Goal: Task Accomplishment & Management: Manage account settings

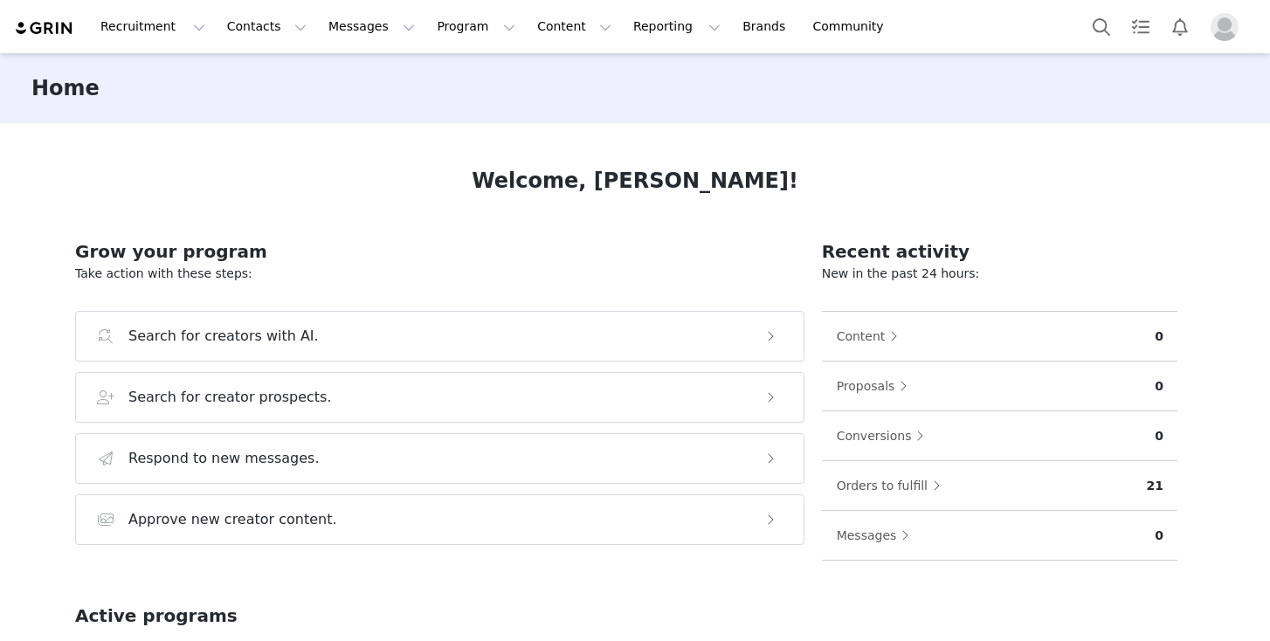
click at [1215, 24] on img "Profile" at bounding box center [1225, 27] width 28 height 28
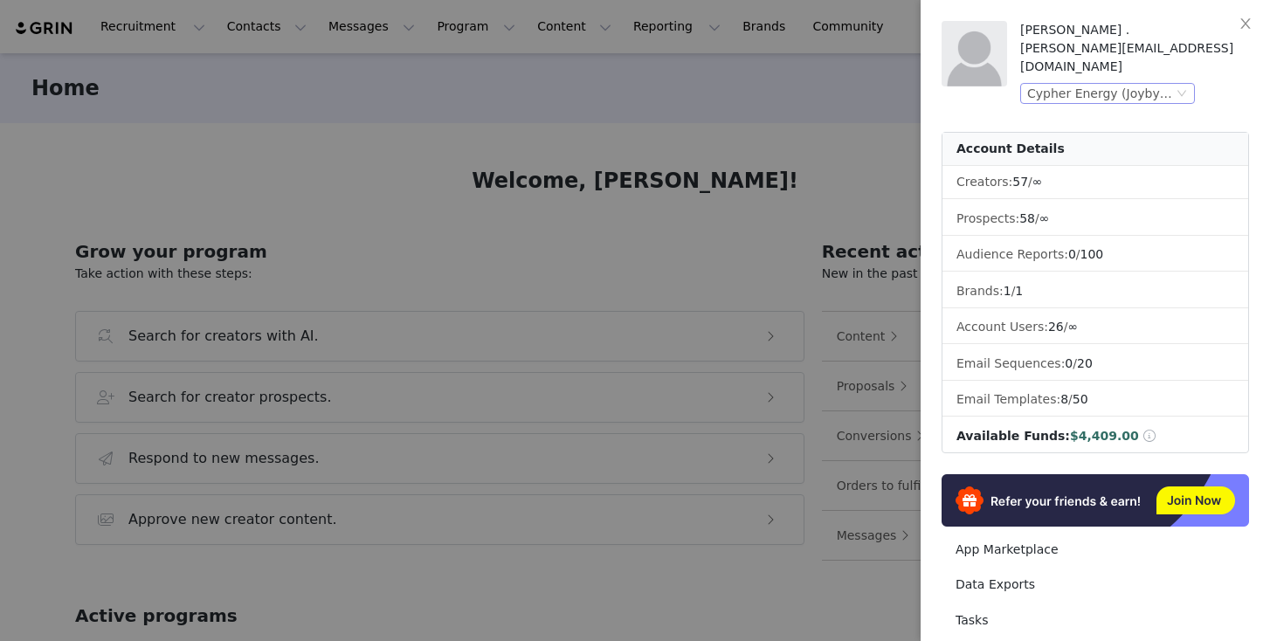
click at [1143, 84] on div "Cypher Energy (Joybyte)" at bounding box center [1101, 93] width 146 height 19
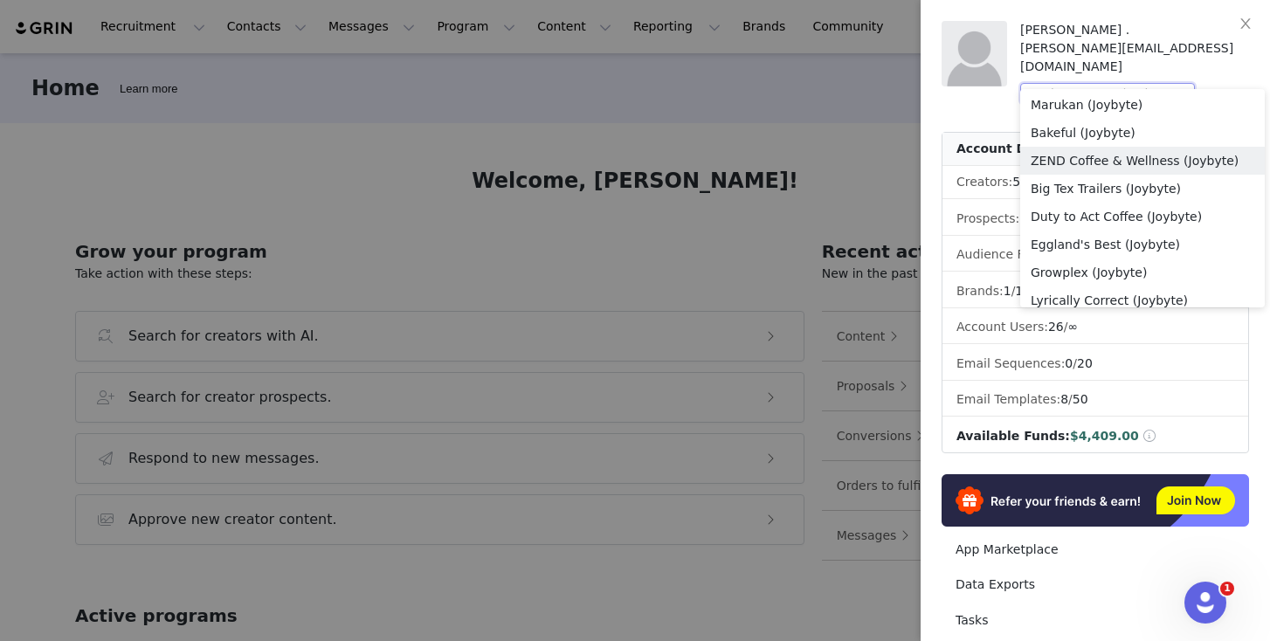
scroll to position [1019, 0]
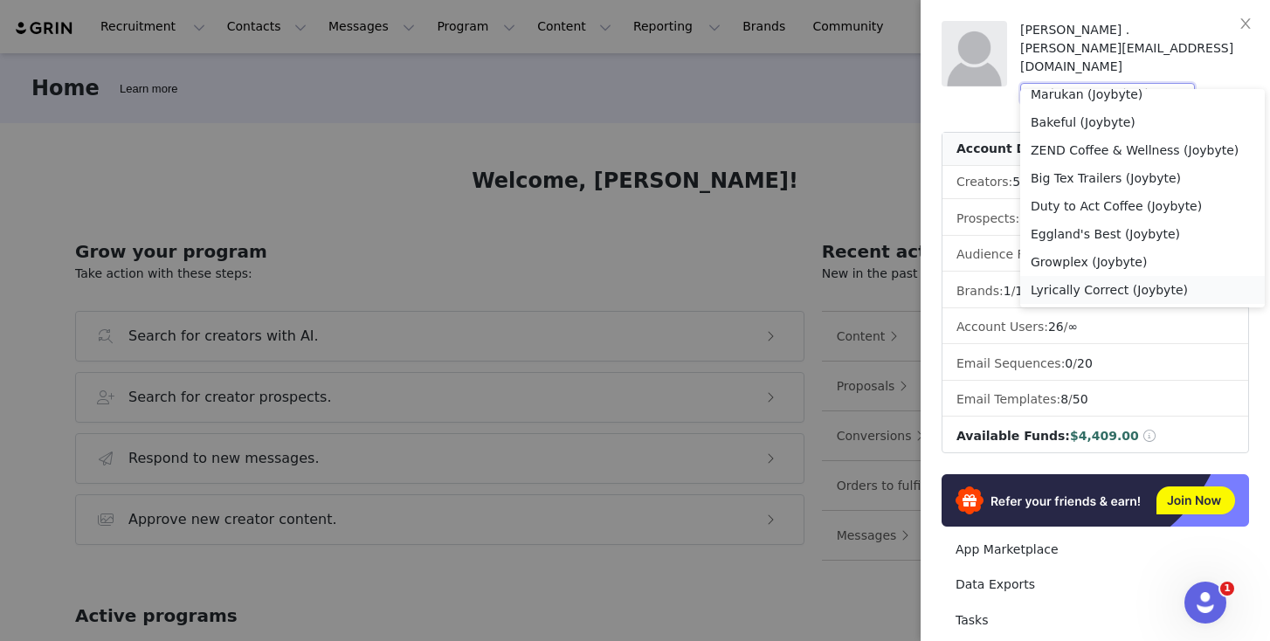
click at [1129, 285] on li "Lyrically Correct (Joybyte)" at bounding box center [1143, 290] width 245 height 28
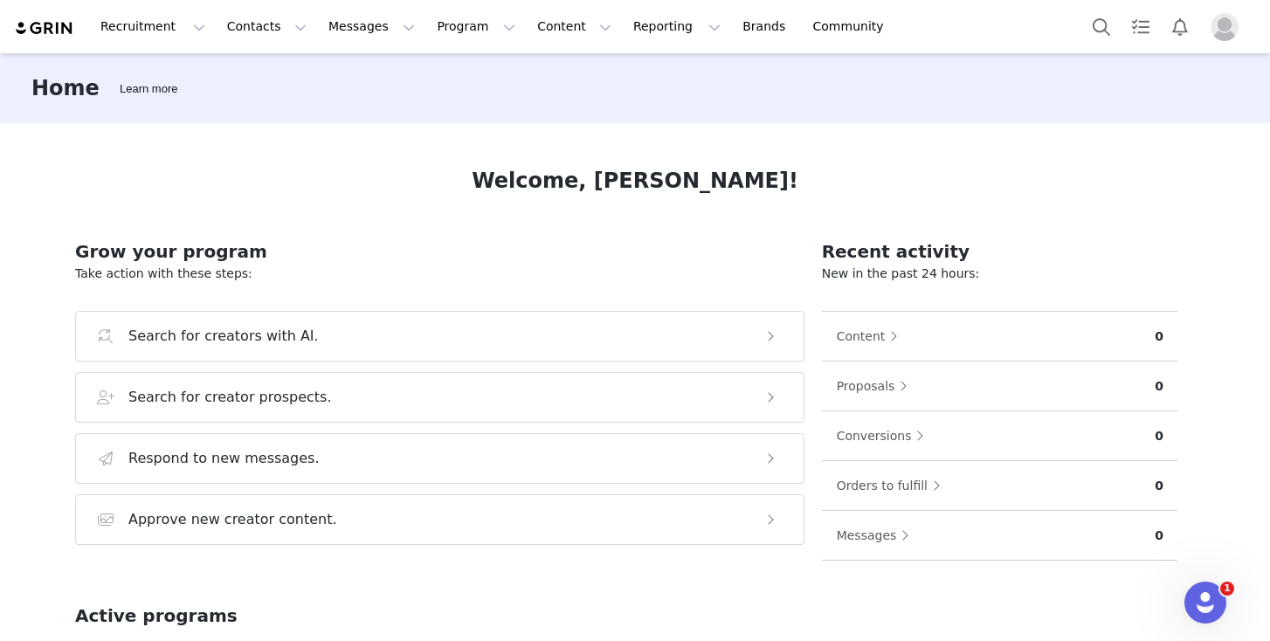
click at [1221, 34] on img "Profile" at bounding box center [1225, 27] width 28 height 28
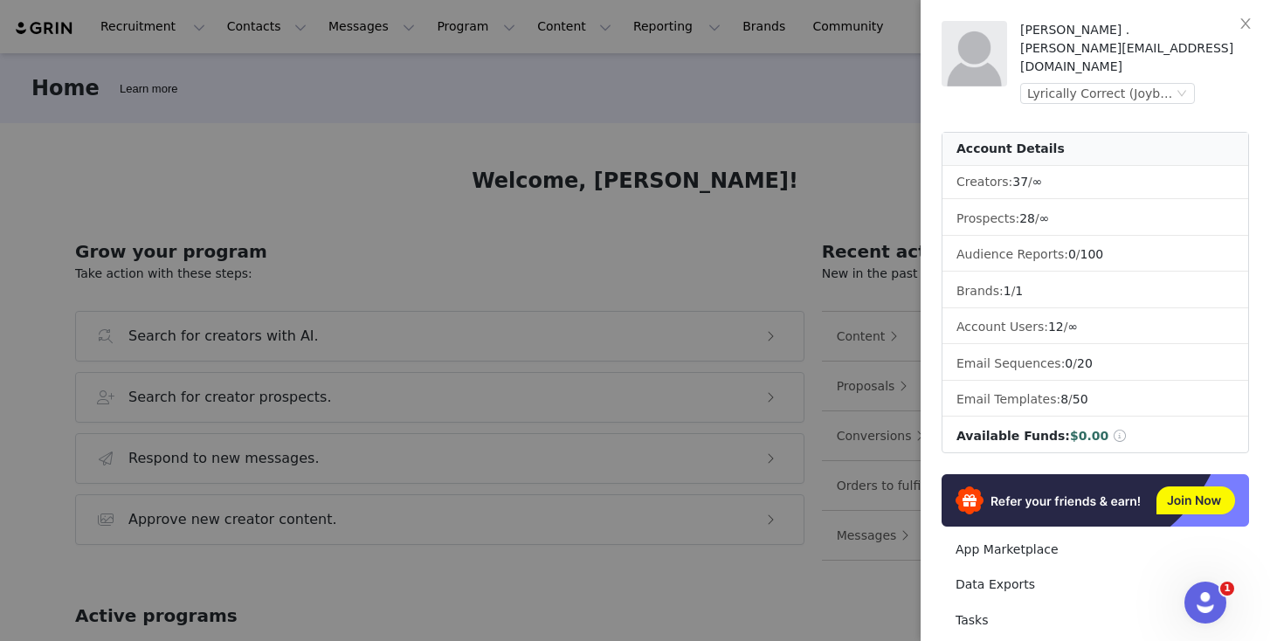
click at [843, 96] on div at bounding box center [635, 320] width 1270 height 641
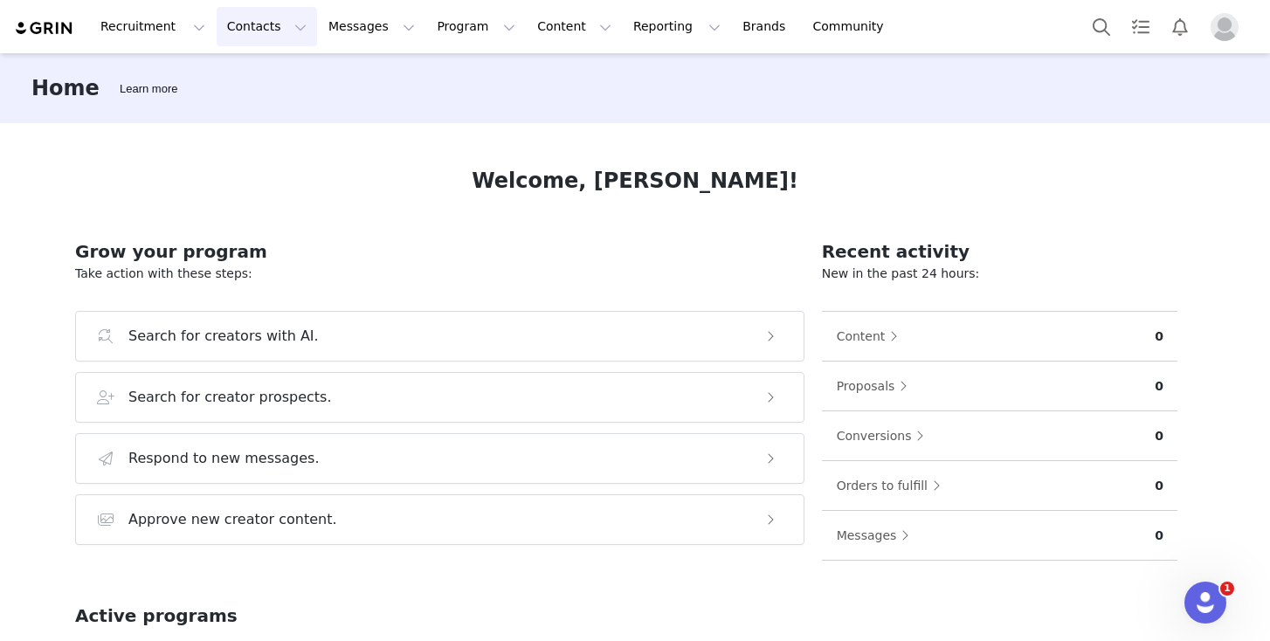
click at [282, 23] on button "Contacts Contacts" at bounding box center [267, 26] width 100 height 39
click at [280, 104] on div "Prospects" at bounding box center [273, 109] width 117 height 18
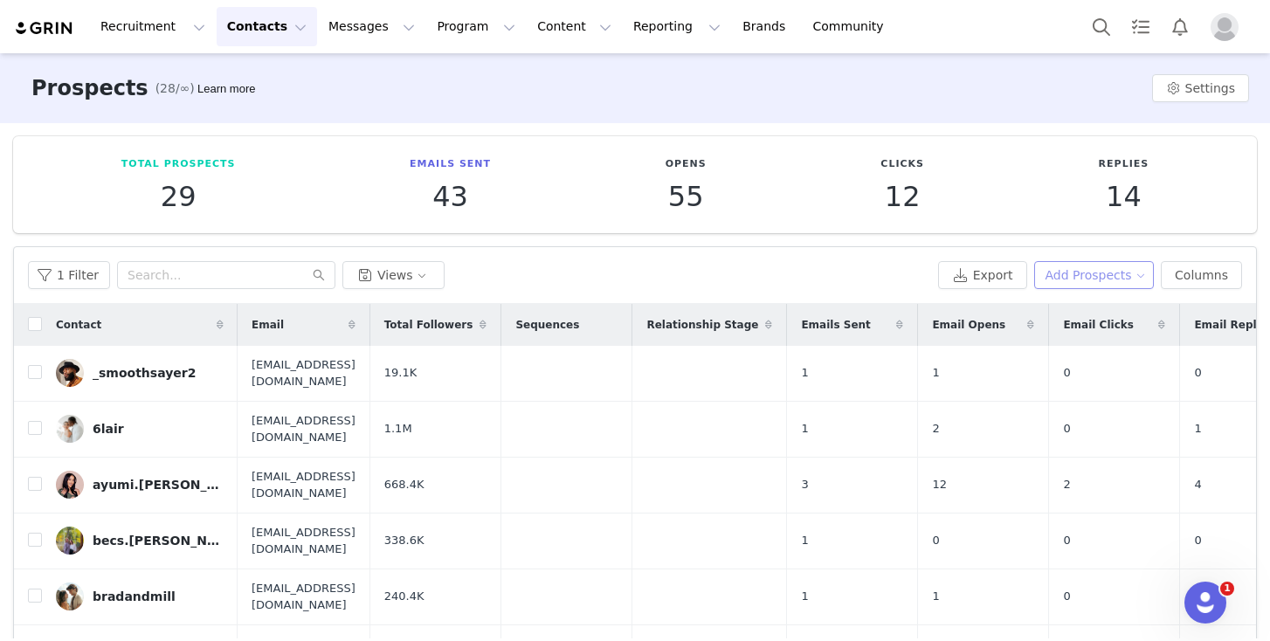
click at [1091, 285] on button "Add Prospects" at bounding box center [1095, 275] width 121 height 28
click at [1087, 303] on span "Add a Prospect" at bounding box center [1083, 310] width 92 height 19
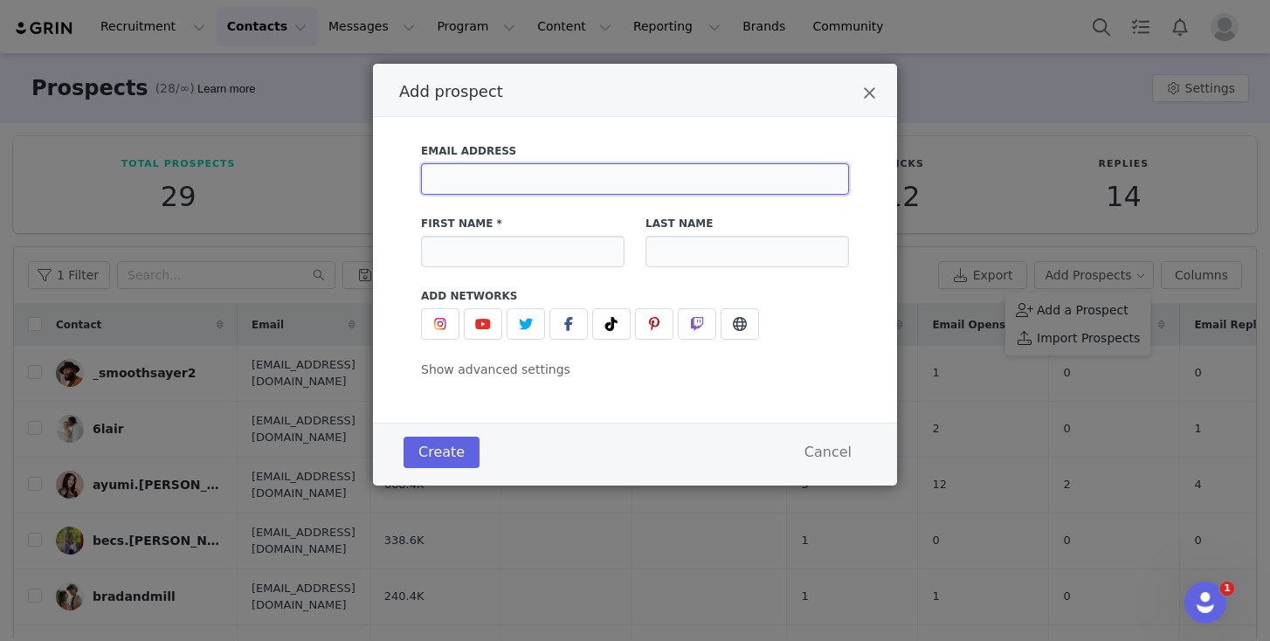
click at [658, 173] on input "Add prospect" at bounding box center [635, 178] width 428 height 31
paste input "CollabOnTheDaly@gmail.com"
type input "CollabOnTheDaly@gmail.com"
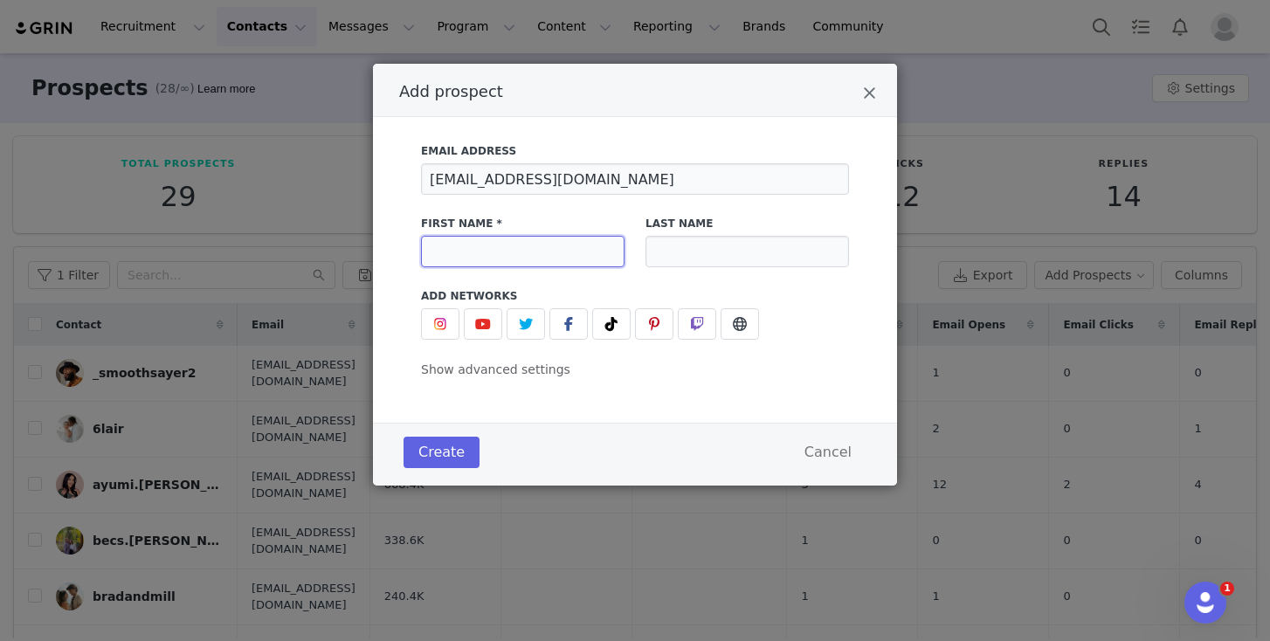
click at [488, 260] on input "Add prospect" at bounding box center [523, 251] width 204 height 31
paste input "JESS"
type input "JESS"
click at [617, 333] on span "Add prospect" at bounding box center [611, 324] width 21 height 21
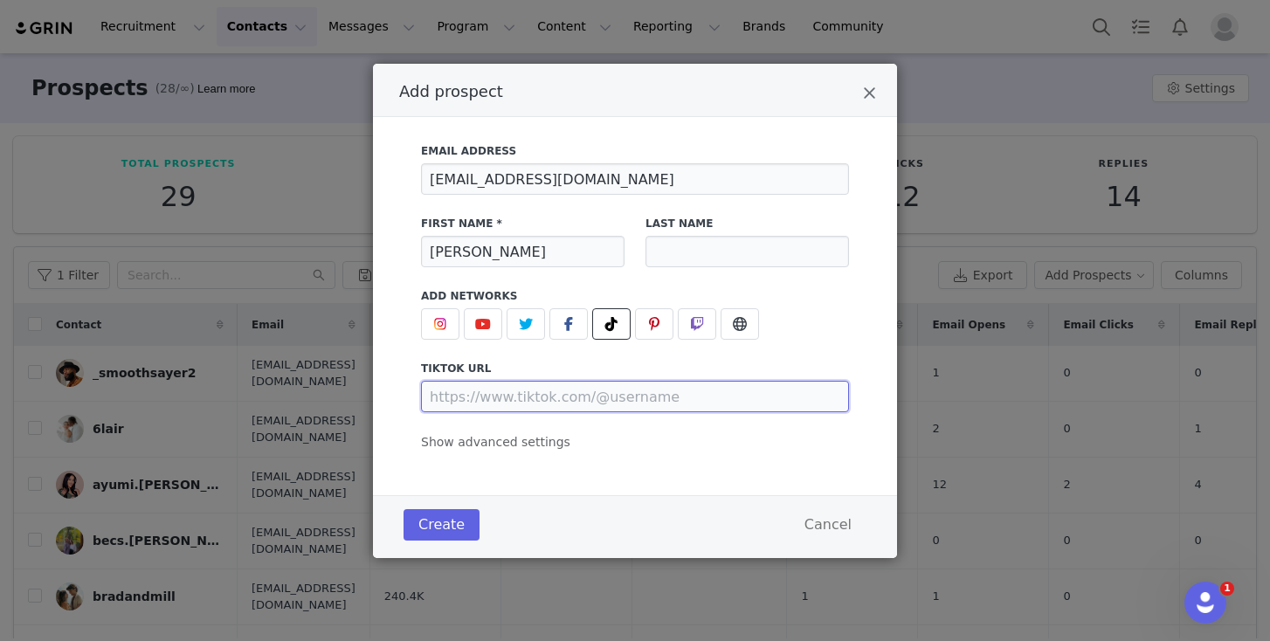
click at [590, 398] on input "Add prospect" at bounding box center [635, 396] width 428 height 31
click at [575, 401] on input "Add prospect" at bounding box center [635, 396] width 428 height 31
paste input "https://www.tiktok.com/@onthedalywithjess"
type input "https://www.tiktok.com/@onthedalywithjess"
click at [509, 448] on span "Show advanced settings" at bounding box center [495, 442] width 149 height 14
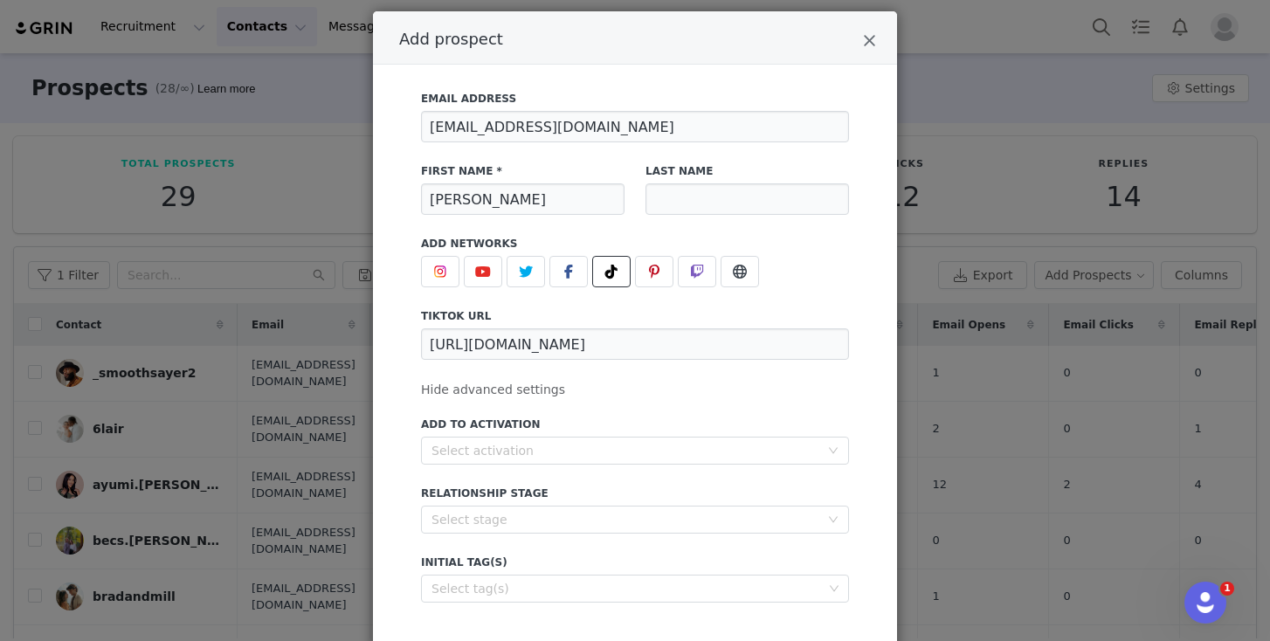
scroll to position [164, 0]
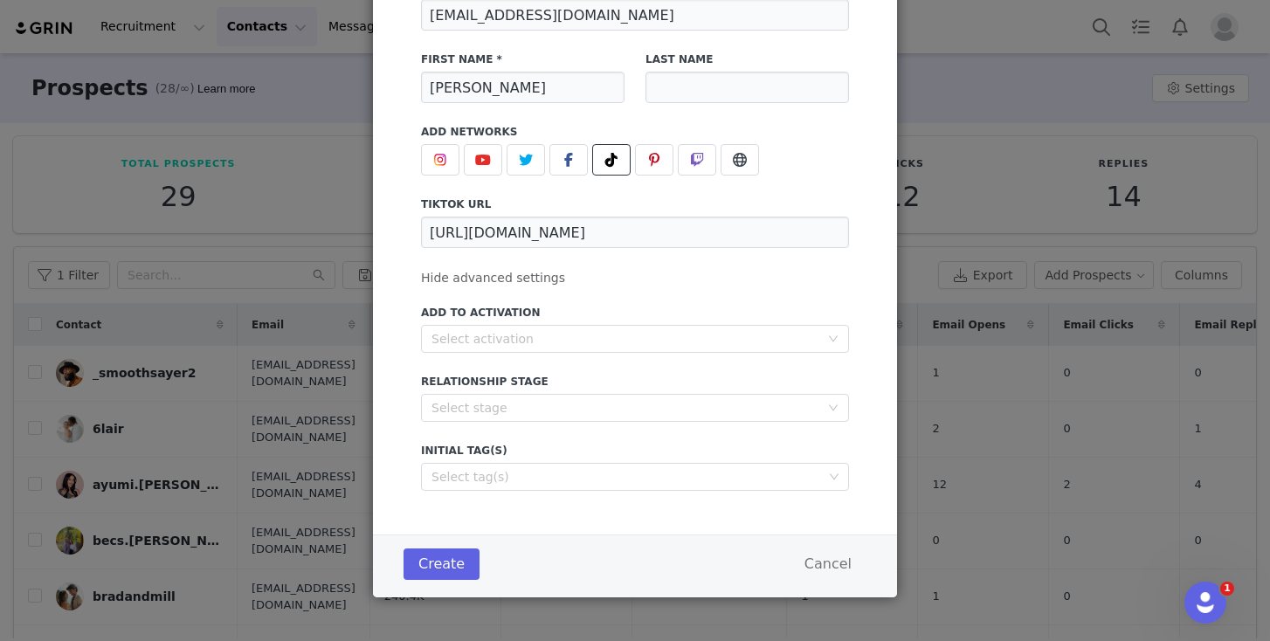
click at [607, 320] on label "Add to Activation" at bounding box center [635, 313] width 428 height 16
click at [607, 341] on div "Select activation" at bounding box center [626, 338] width 388 height 17
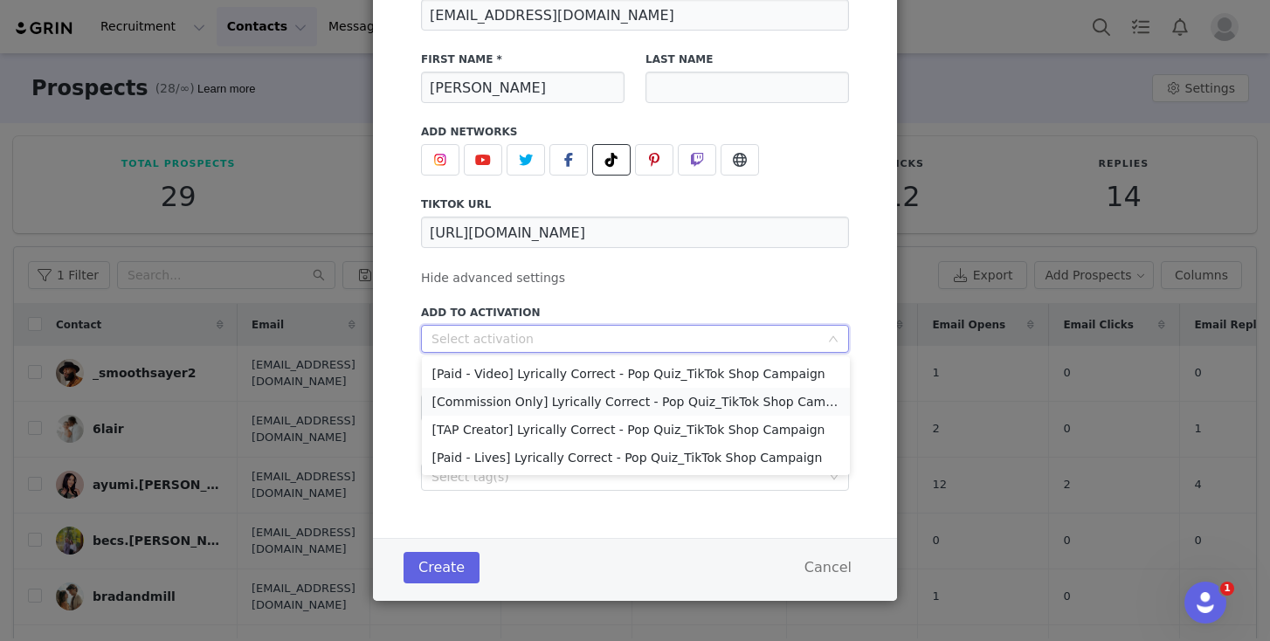
click at [569, 406] on li "[Commission Only] Lyrically Correct - Pop Quiz_TikTok Shop Campaign" at bounding box center [636, 402] width 428 height 28
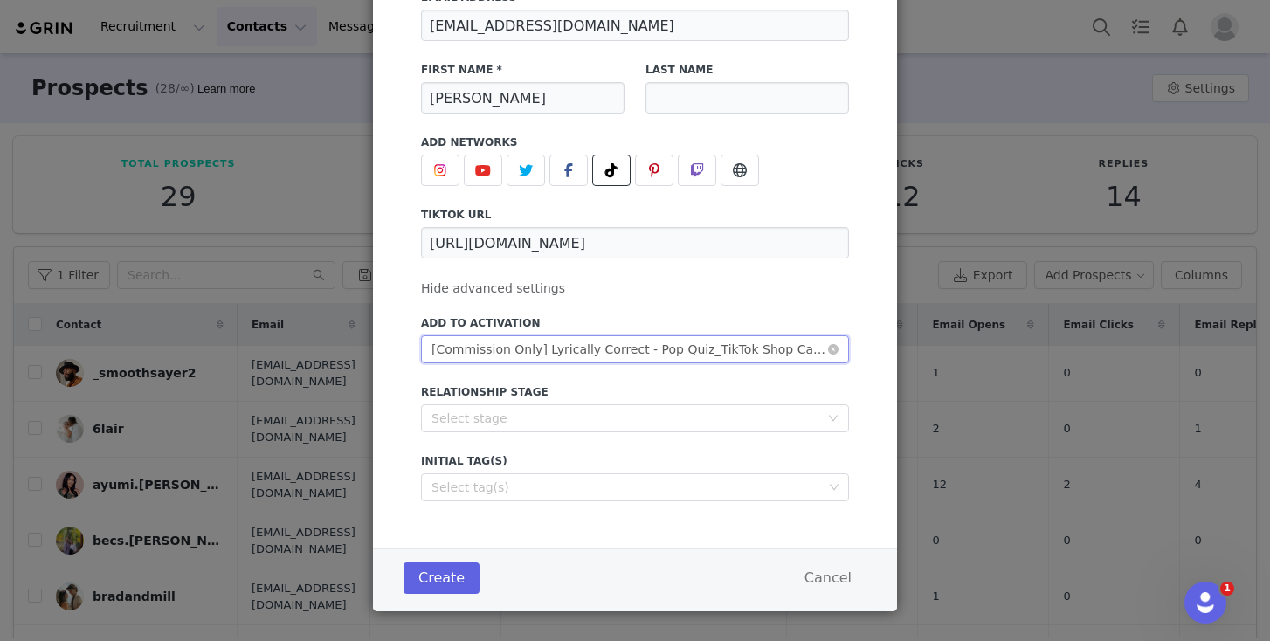
scroll to position [168, 0]
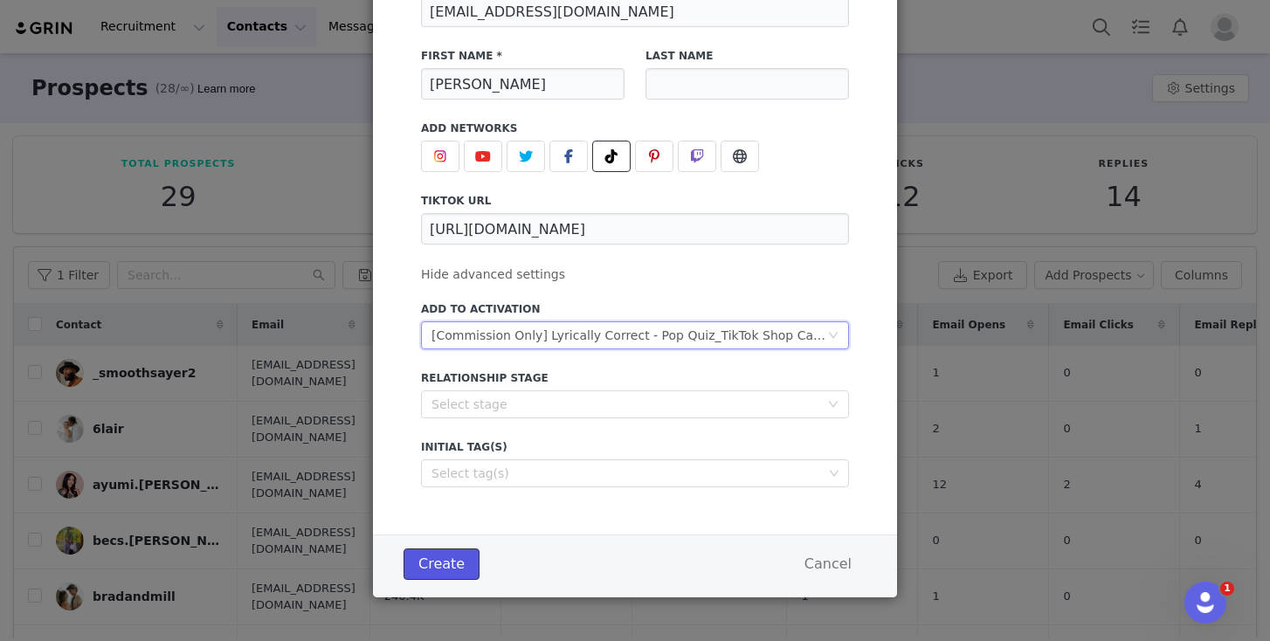
click at [432, 565] on button "Create" at bounding box center [442, 564] width 76 height 31
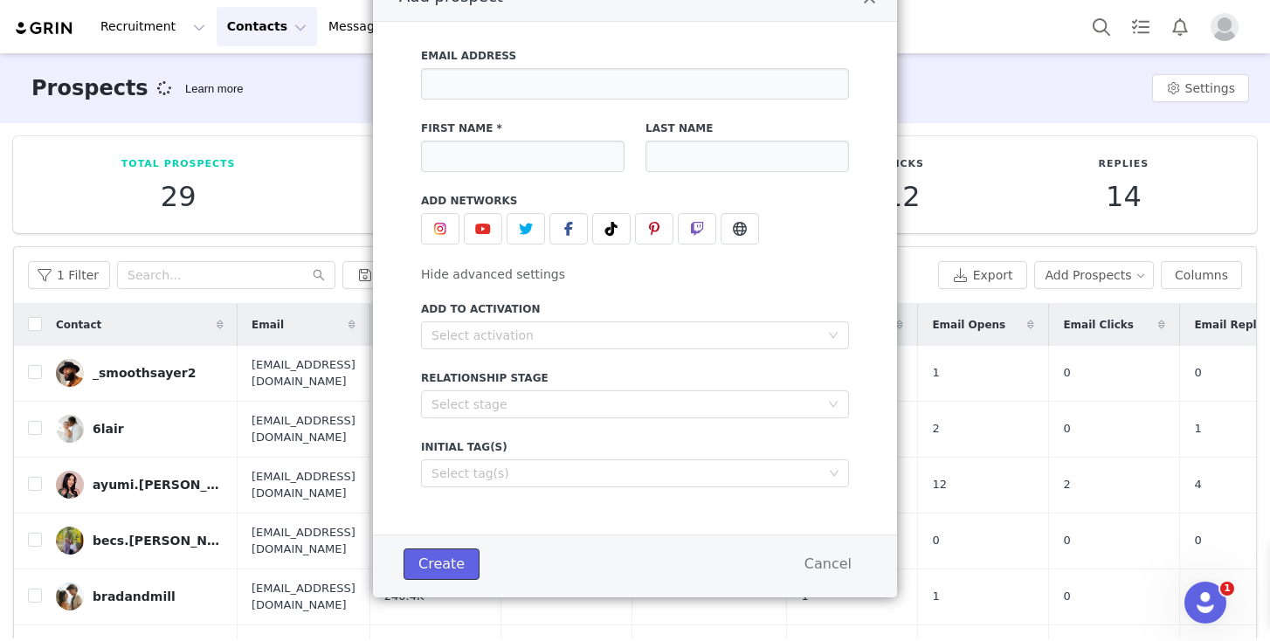
scroll to position [95, 0]
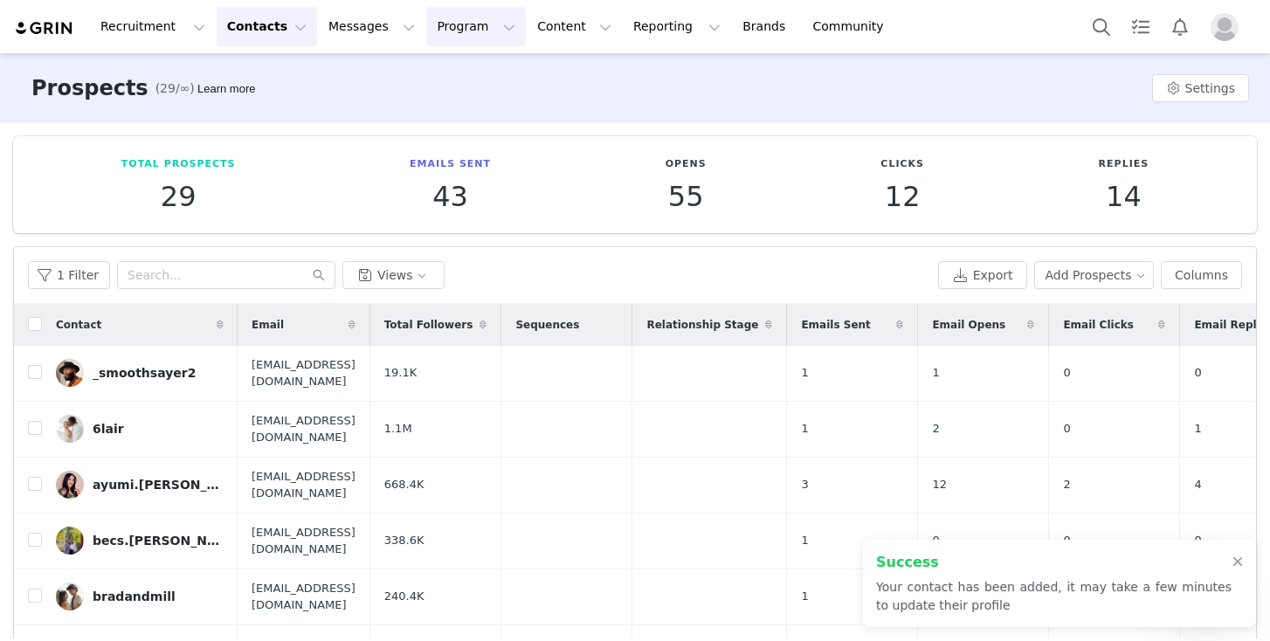
click at [433, 20] on button "Program Program" at bounding box center [476, 26] width 100 height 39
click at [451, 83] on p "Activations" at bounding box center [446, 77] width 67 height 18
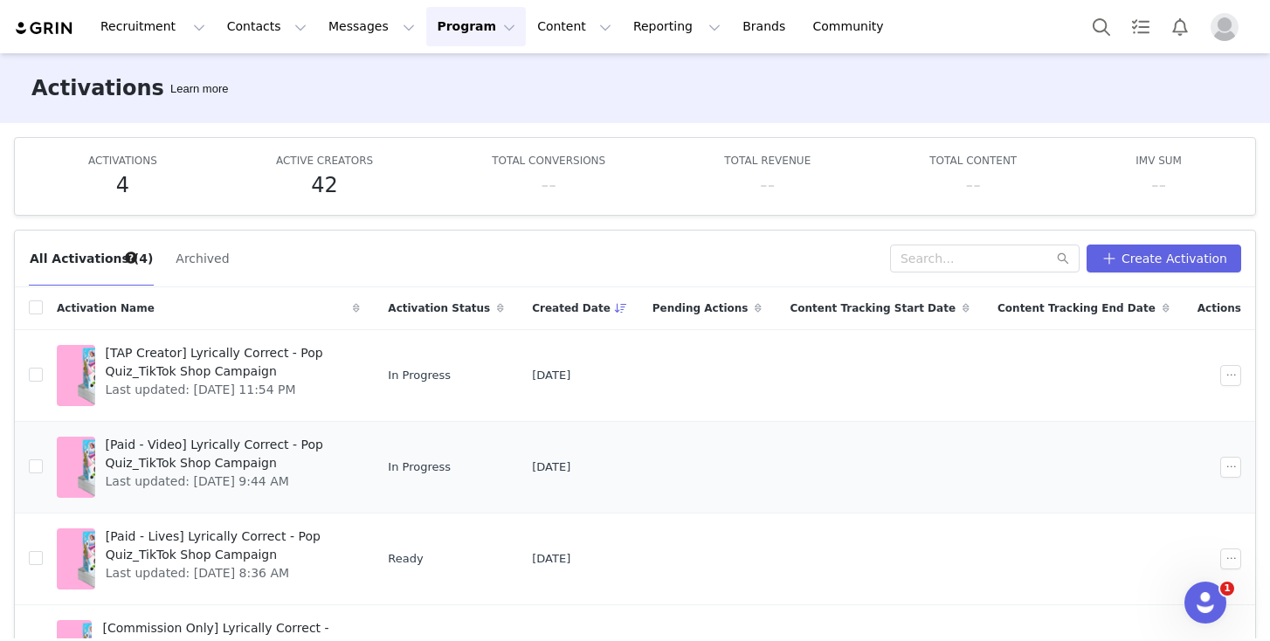
scroll to position [30, 0]
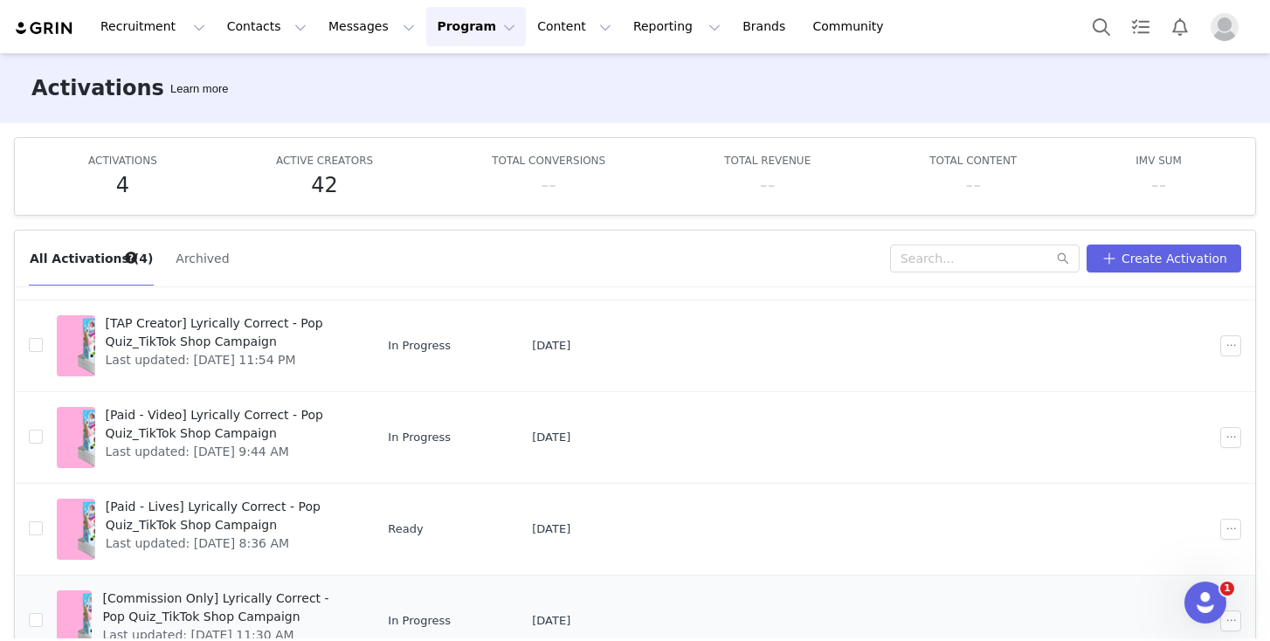
click at [260, 596] on span "[Commission Only] Lyrically Correct - Pop Quiz_TikTok Shop Campaign" at bounding box center [225, 608] width 247 height 37
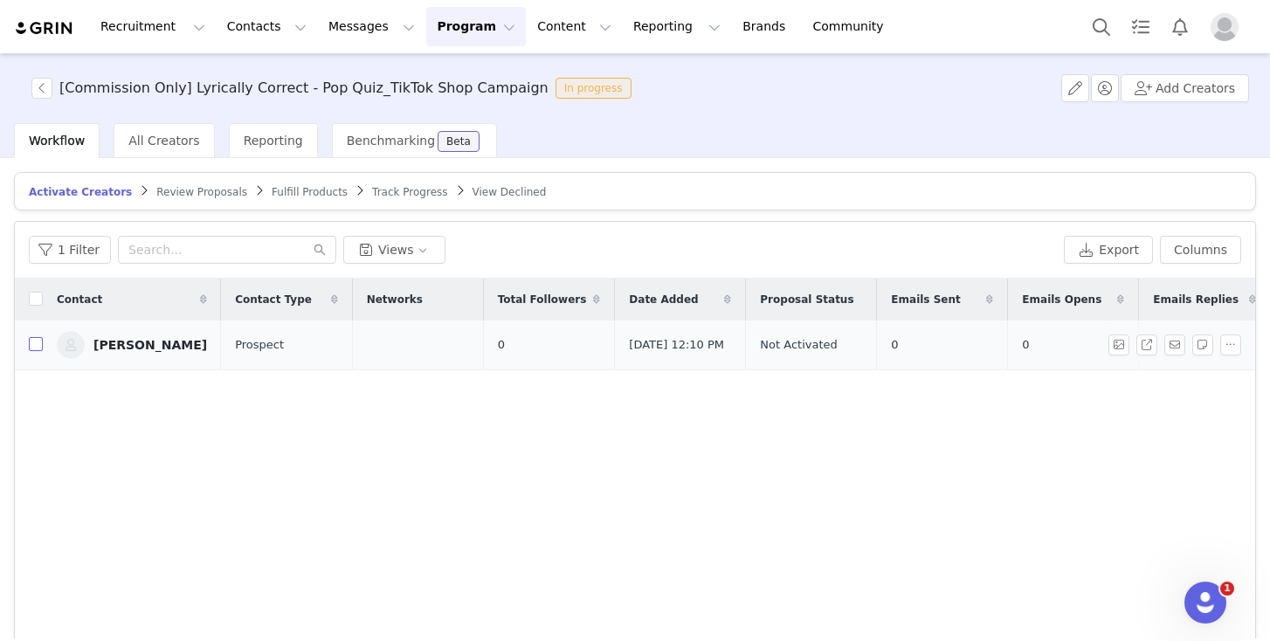
click at [37, 351] on input "checkbox" at bounding box center [36, 344] width 14 height 14
checkbox input "true"
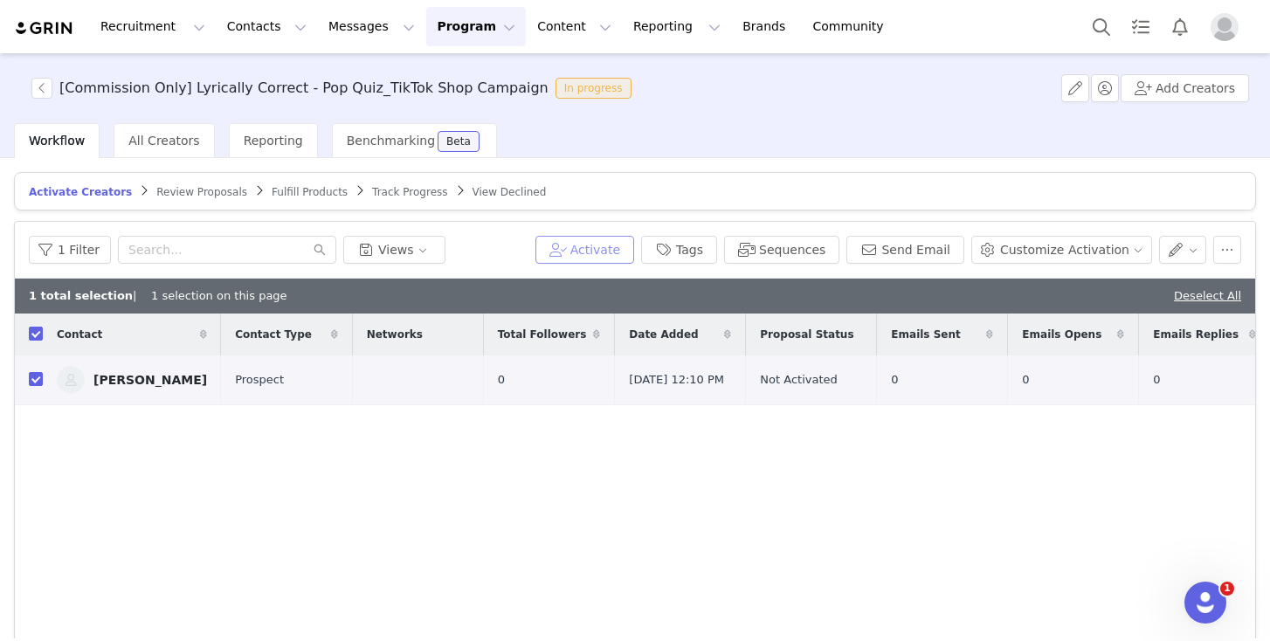
click at [589, 241] on button "Activate" at bounding box center [585, 250] width 99 height 28
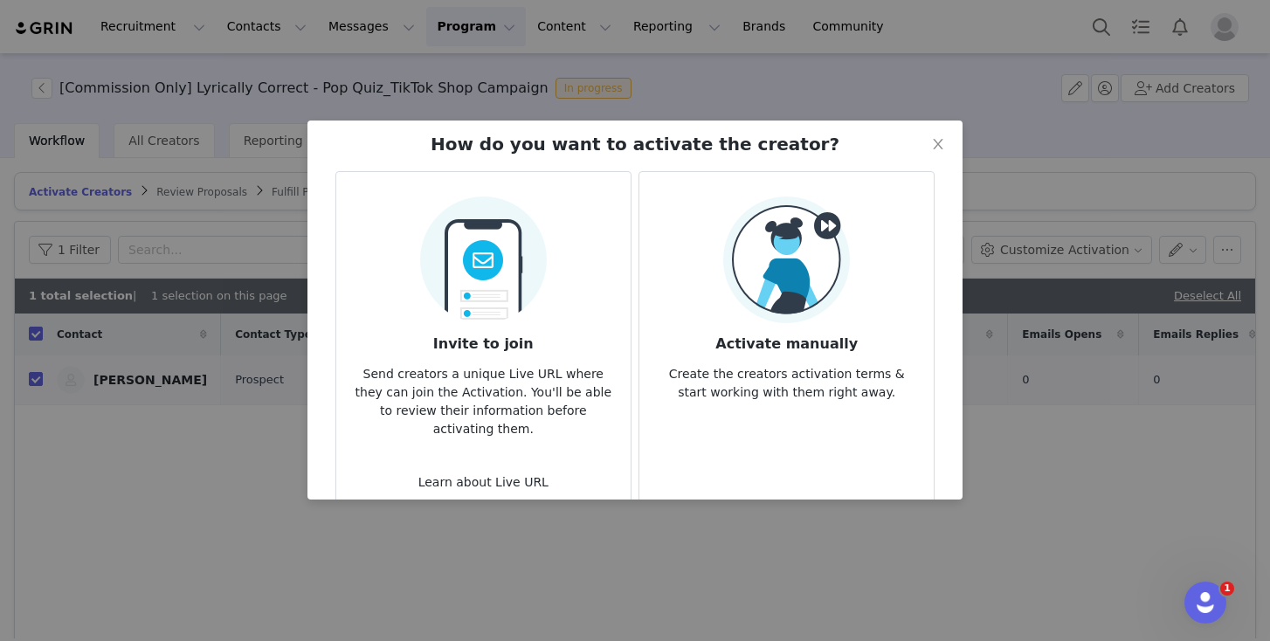
click at [811, 322] on img at bounding box center [786, 260] width 127 height 127
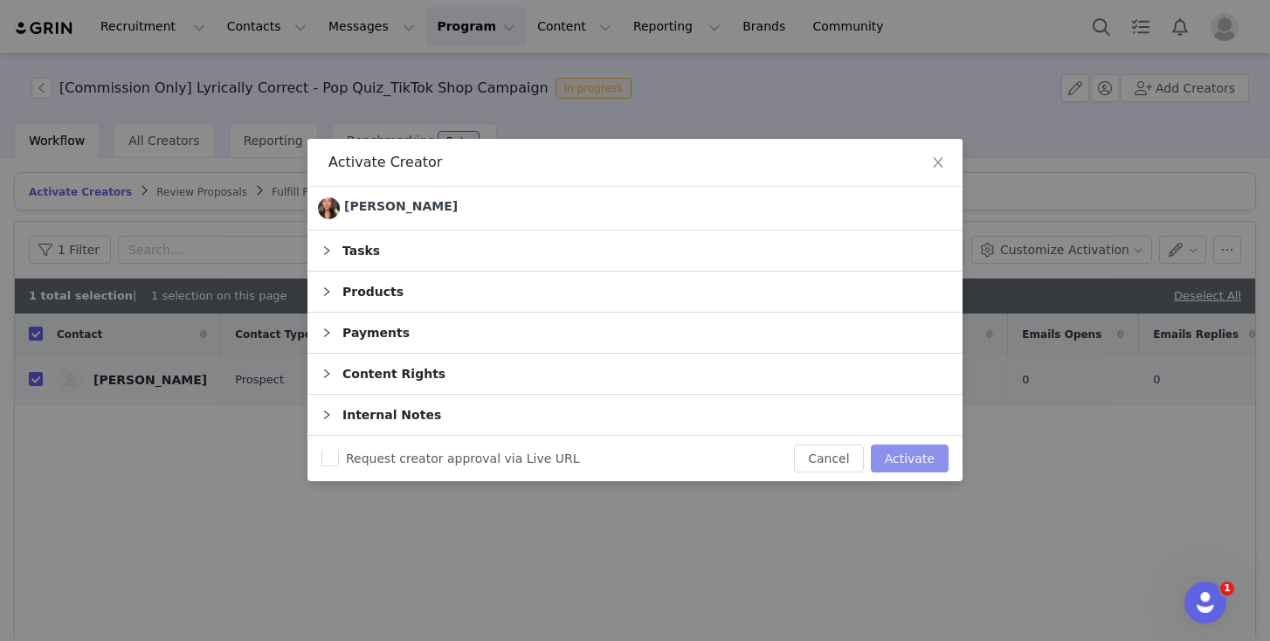
click at [902, 456] on button "Activate" at bounding box center [910, 459] width 78 height 28
checkbox input "false"
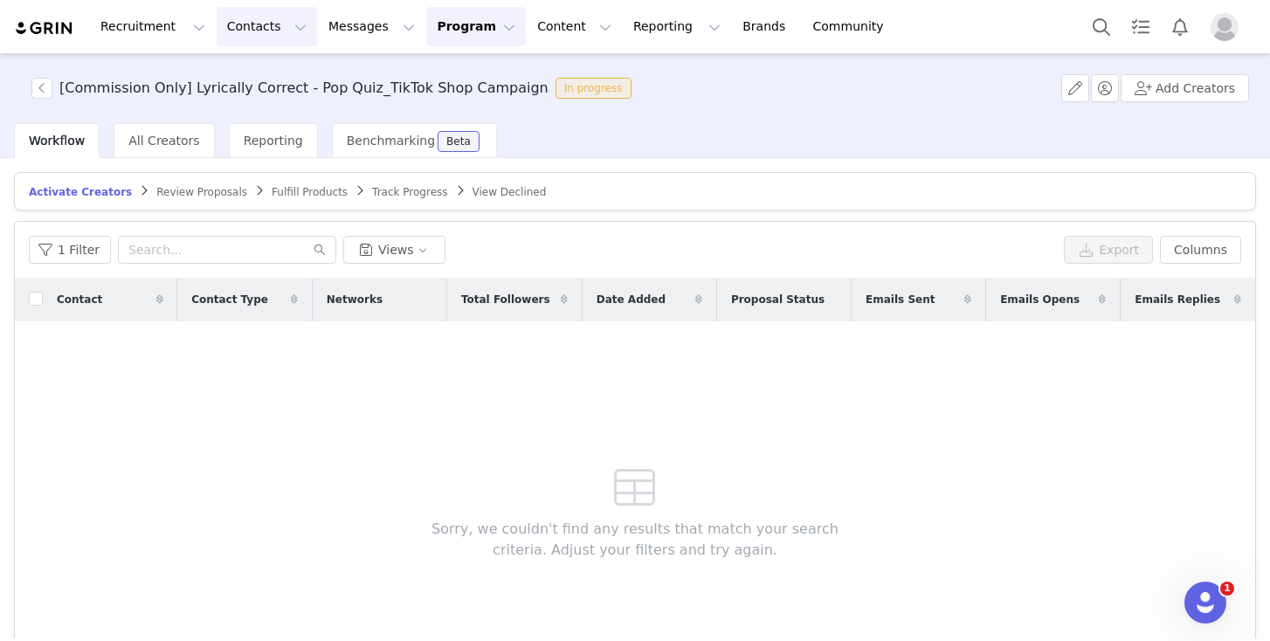
click at [255, 34] on button "Contacts Contacts" at bounding box center [267, 26] width 100 height 39
click at [256, 120] on link "Prospects" at bounding box center [273, 109] width 138 height 32
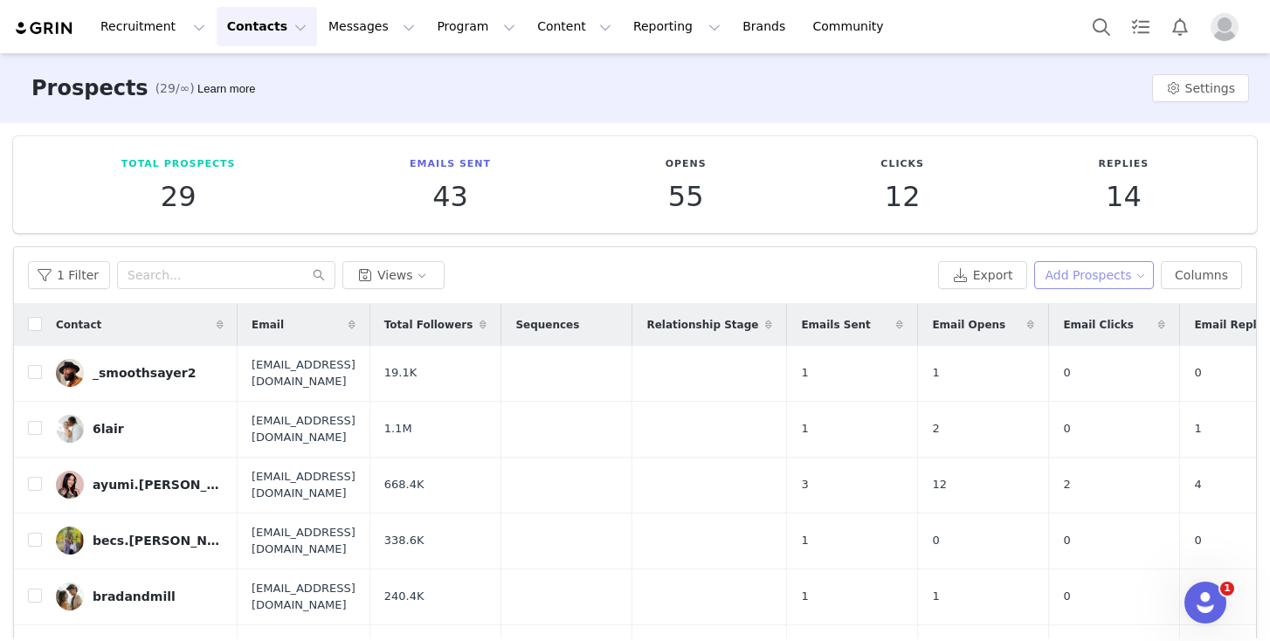
click at [1089, 271] on button "Add Prospects" at bounding box center [1095, 275] width 121 height 28
click at [1076, 314] on span "Add a Prospect" at bounding box center [1083, 310] width 92 height 19
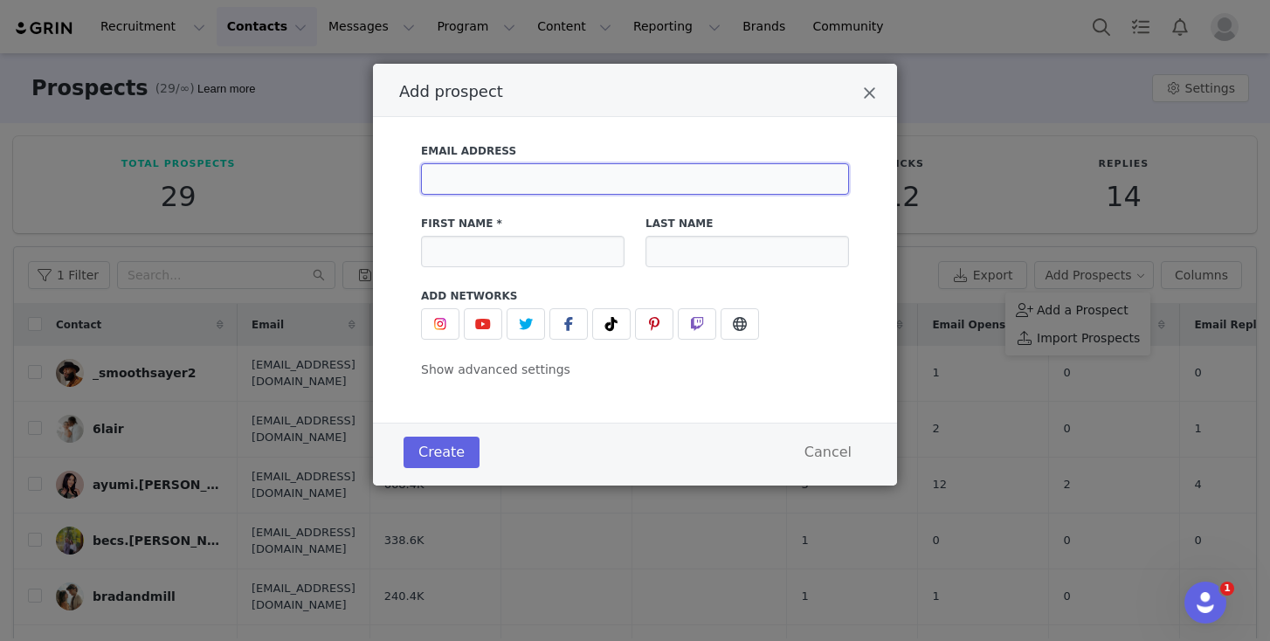
click at [612, 166] on input "Add prospect" at bounding box center [635, 178] width 428 height 31
paste input "mfamilynwa1@gmail.com"
type input "mfamilynwa1@gmail.com"
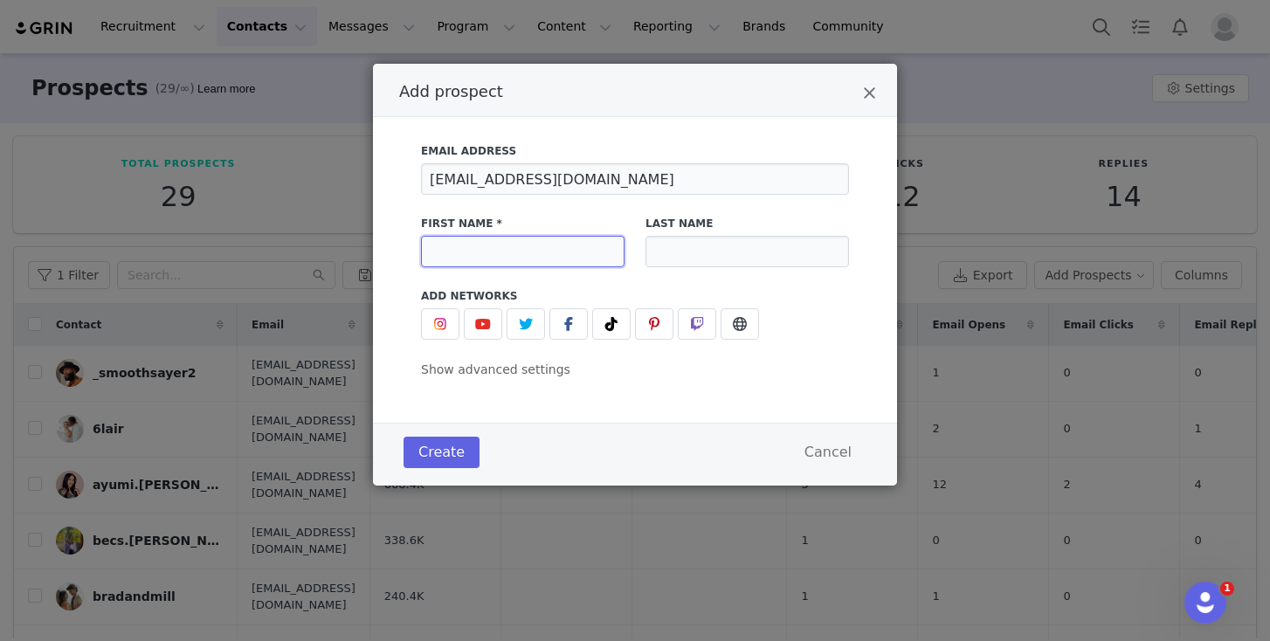
click at [478, 255] on input "Add prospect" at bounding box center [523, 251] width 204 height 31
paste input "Mfamily"
type input "Mfamily"
click at [603, 326] on span "Add prospect" at bounding box center [611, 324] width 21 height 21
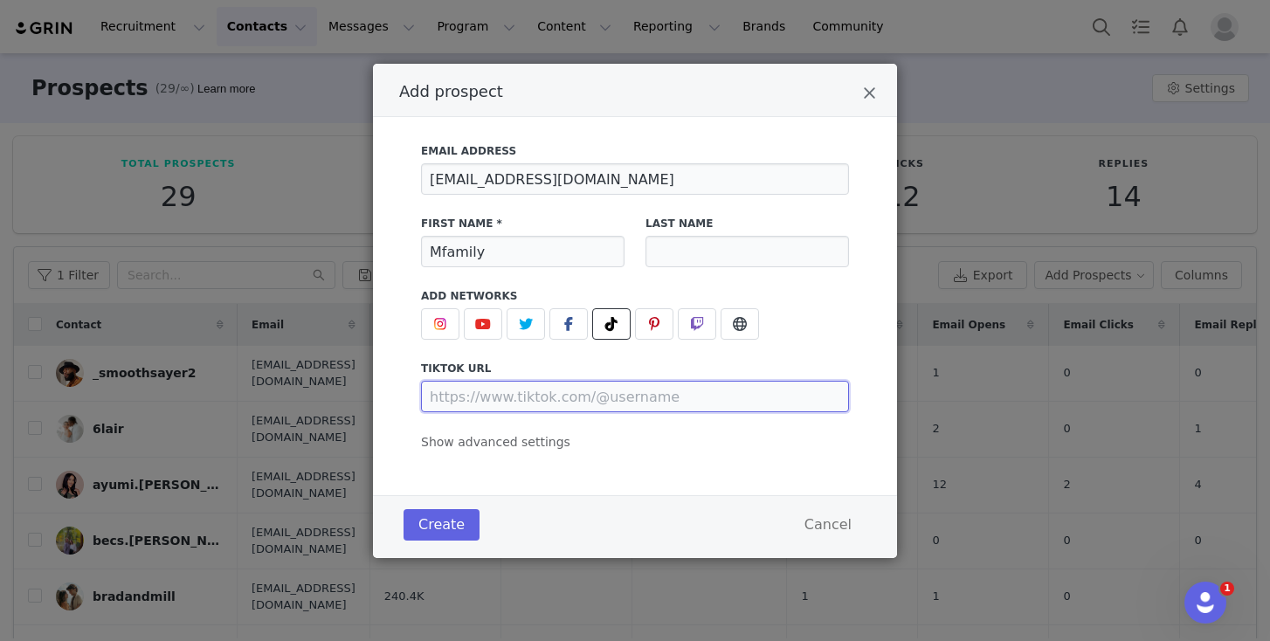
click at [480, 394] on input "Add prospect" at bounding box center [635, 396] width 428 height 31
paste input "https://www.tiktok.com/@mfamily1"
type input "https://www.tiktok.com/@mfamily1"
click at [500, 447] on span "Show advanced settings" at bounding box center [495, 442] width 149 height 14
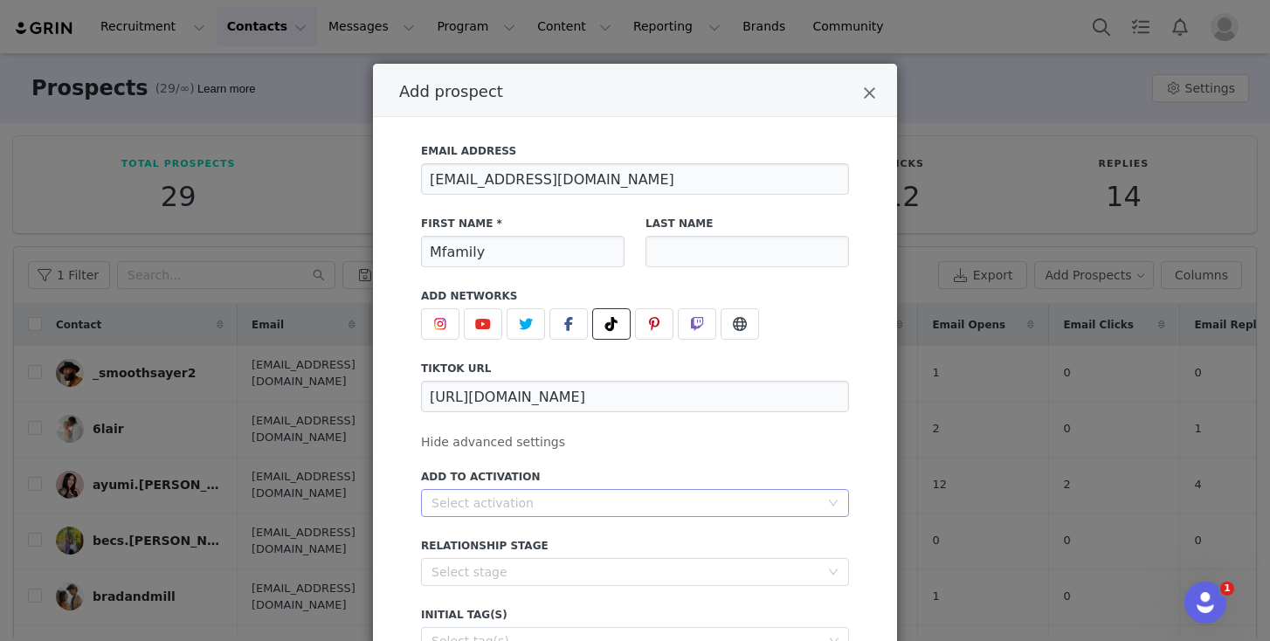
click at [552, 501] on div "Select activation" at bounding box center [626, 503] width 388 height 17
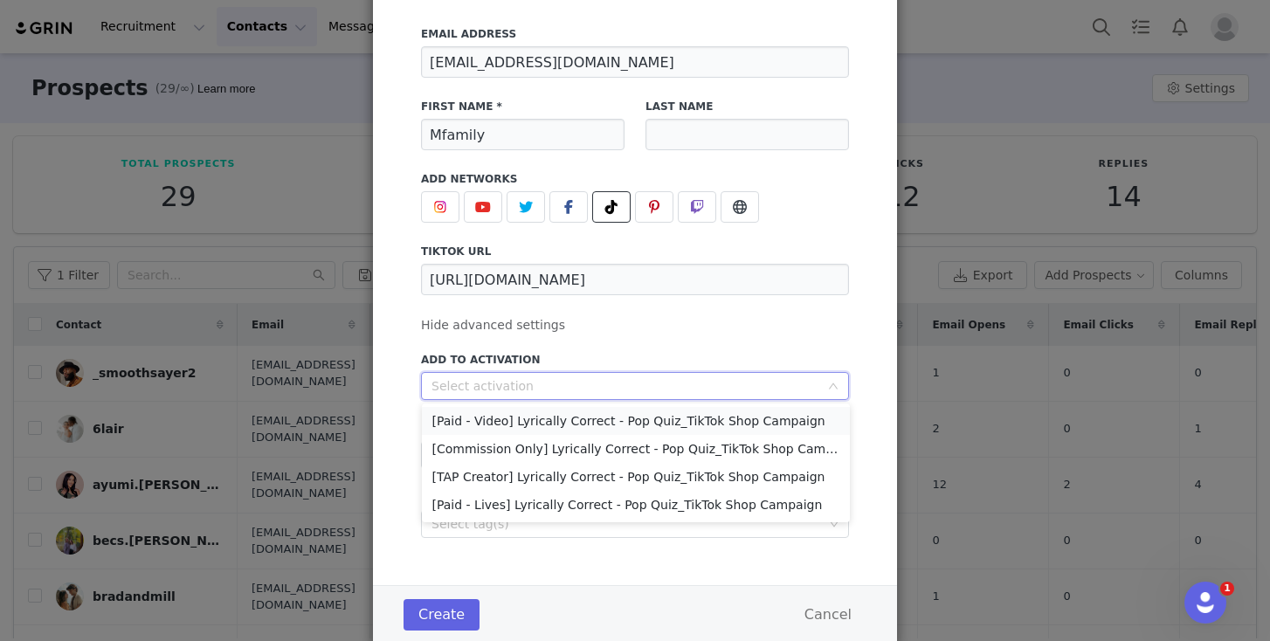
scroll to position [158, 0]
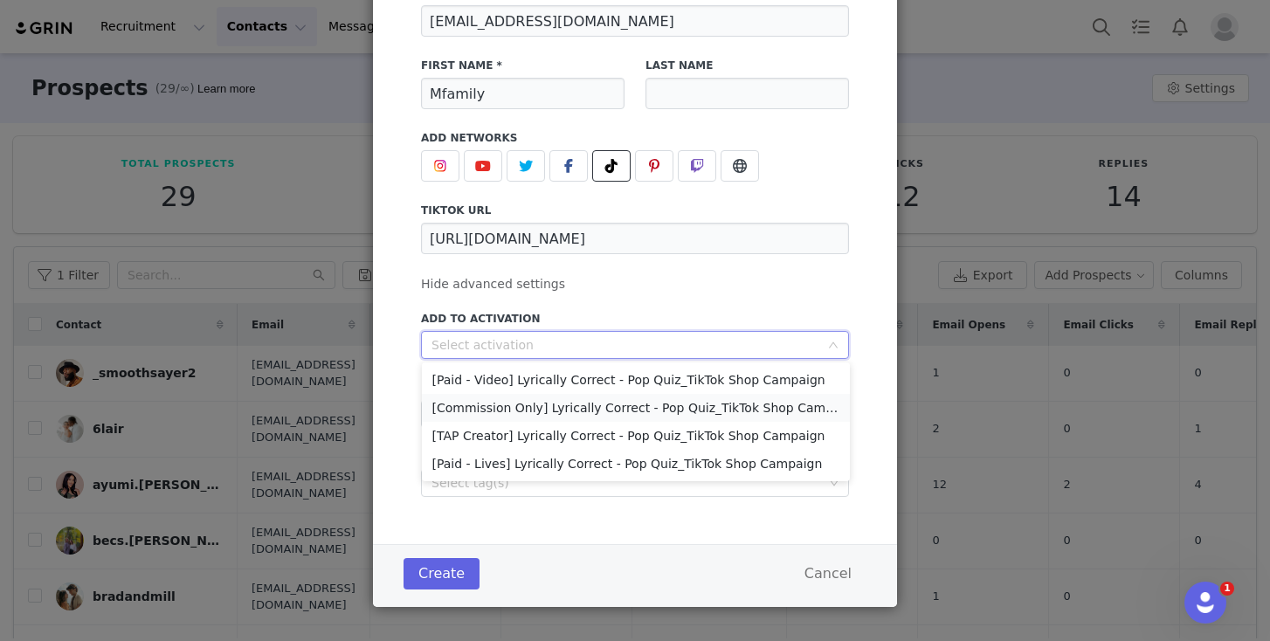
click at [570, 403] on li "[Commission Only] Lyrically Correct - Pop Quiz_TikTok Shop Campaign" at bounding box center [636, 408] width 428 height 28
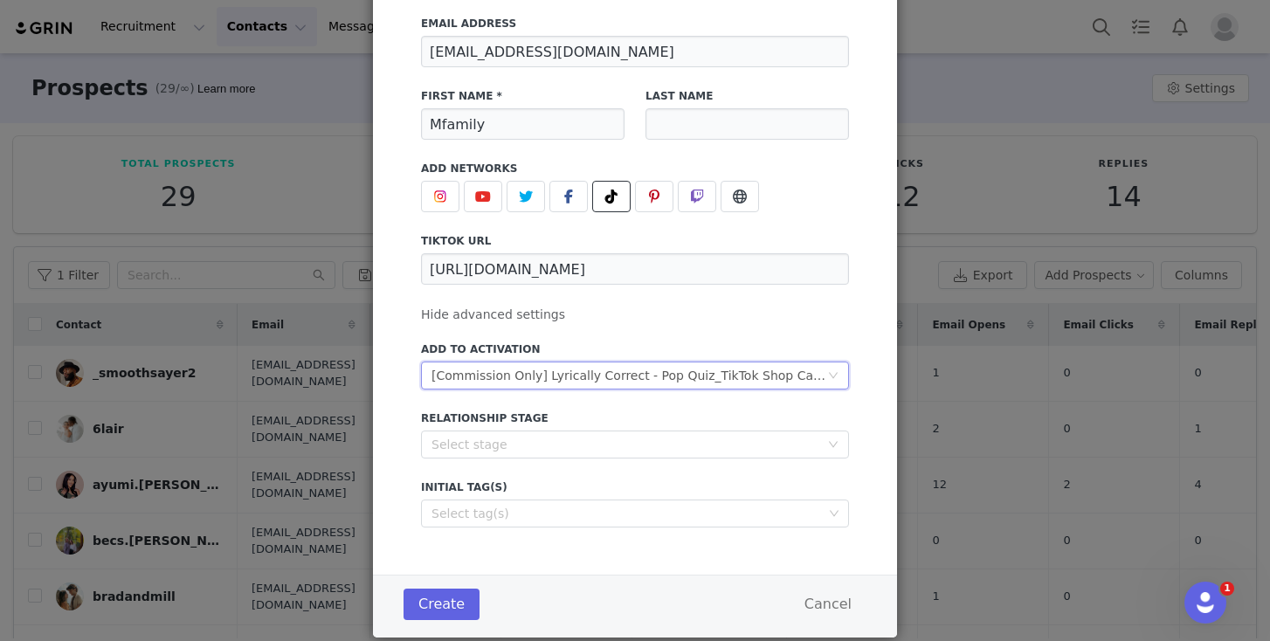
scroll to position [168, 0]
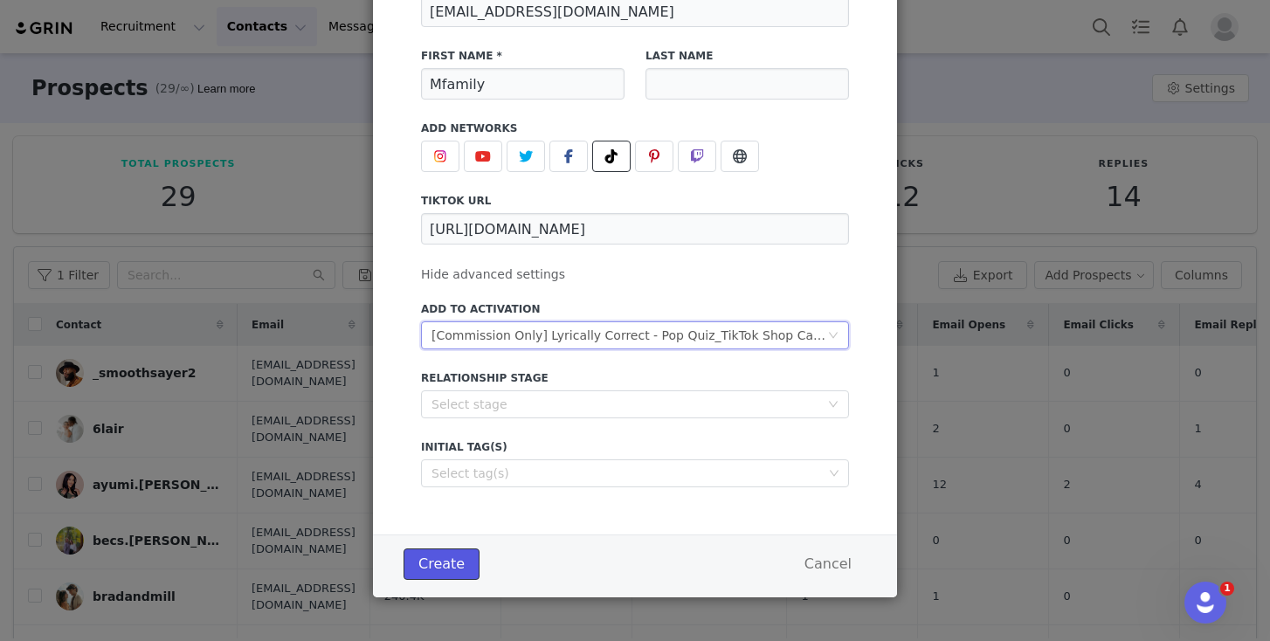
click at [429, 569] on button "Create" at bounding box center [442, 564] width 76 height 31
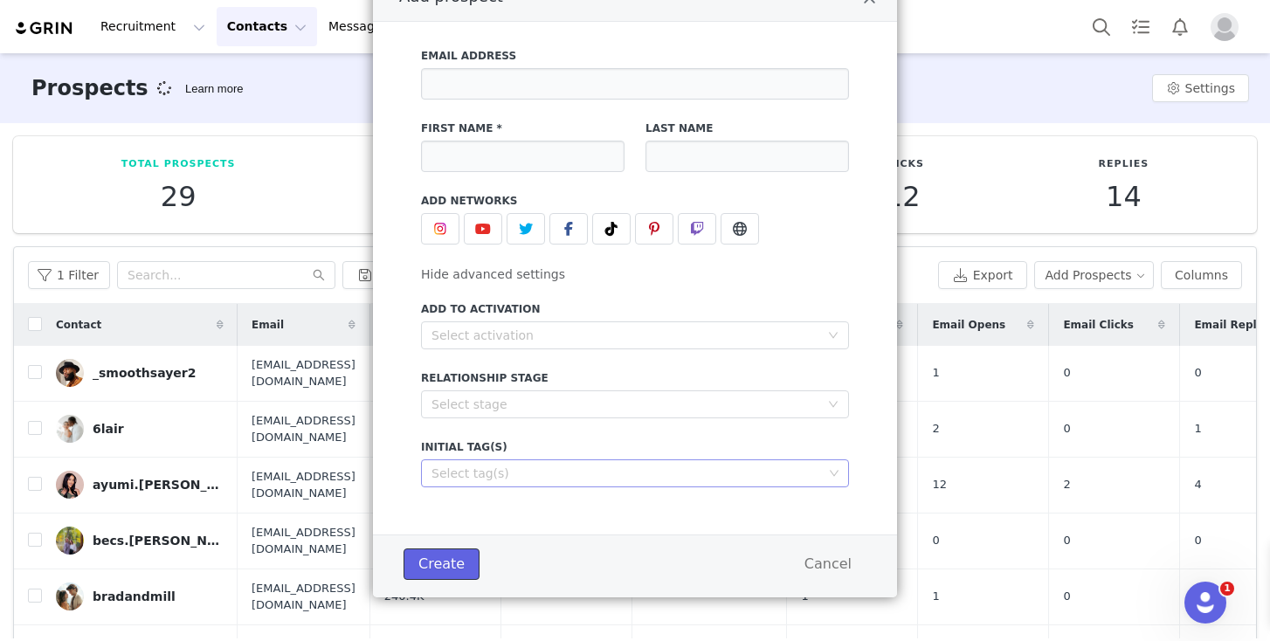
scroll to position [95, 0]
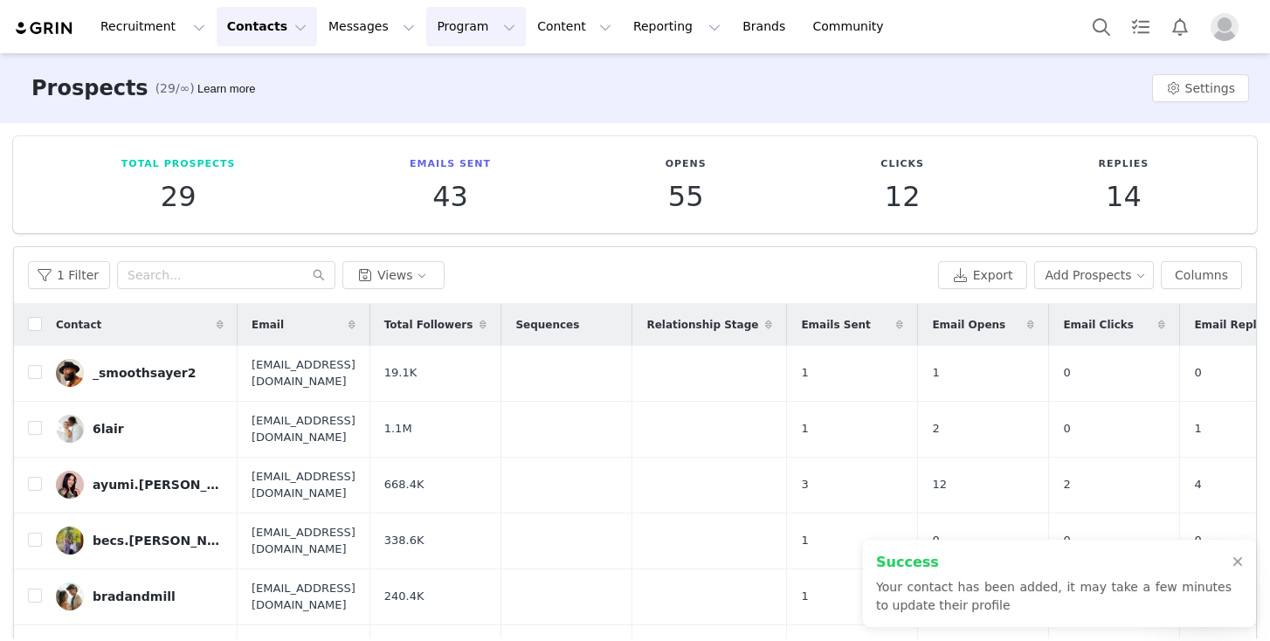
click at [433, 32] on button "Program Program" at bounding box center [476, 26] width 100 height 39
click at [456, 74] on p "Activations" at bounding box center [446, 77] width 67 height 18
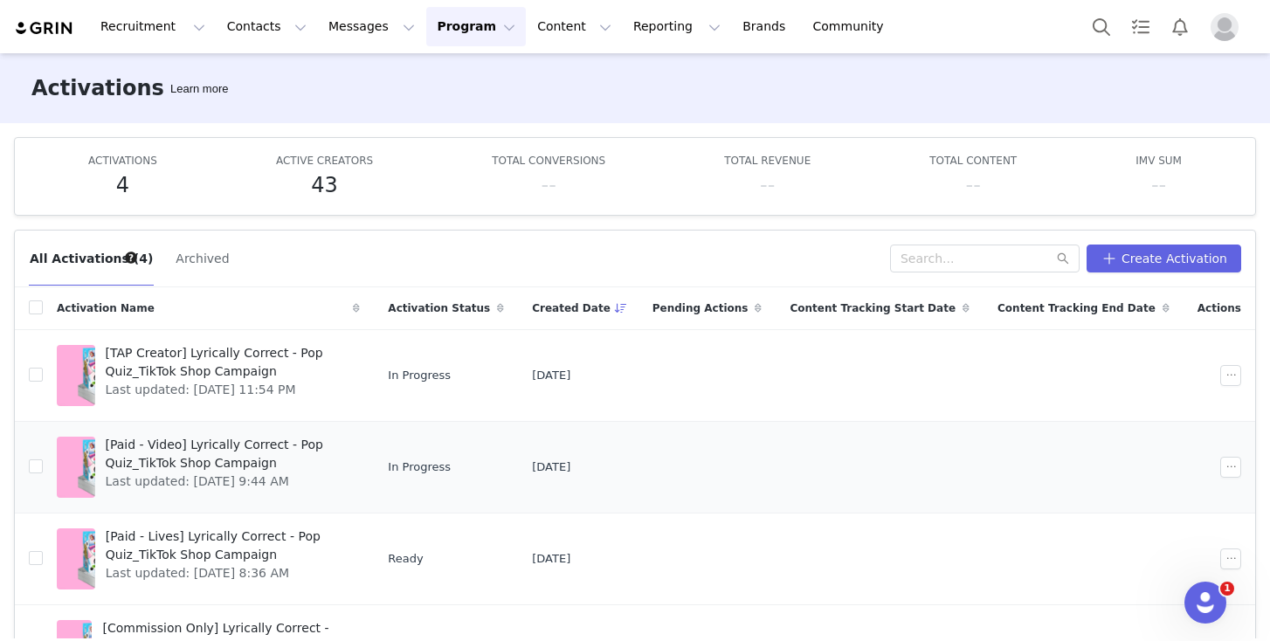
scroll to position [30, 0]
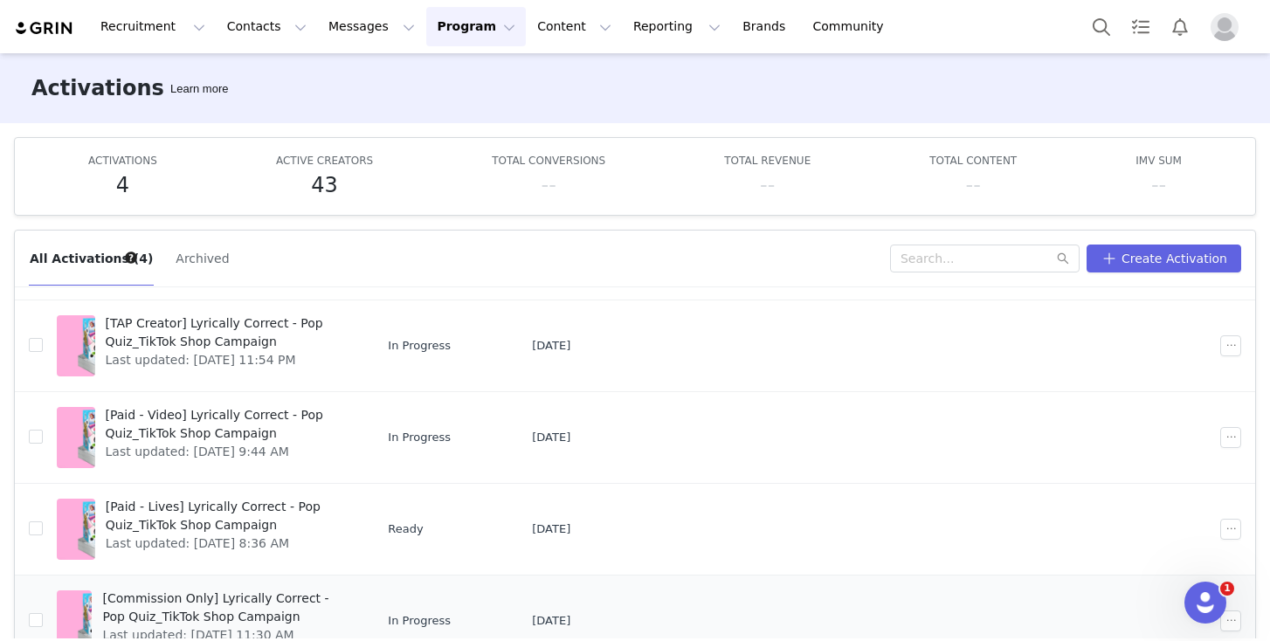
click at [208, 602] on span "[Commission Only] Lyrically Correct - Pop Quiz_TikTok Shop Campaign" at bounding box center [225, 608] width 247 height 37
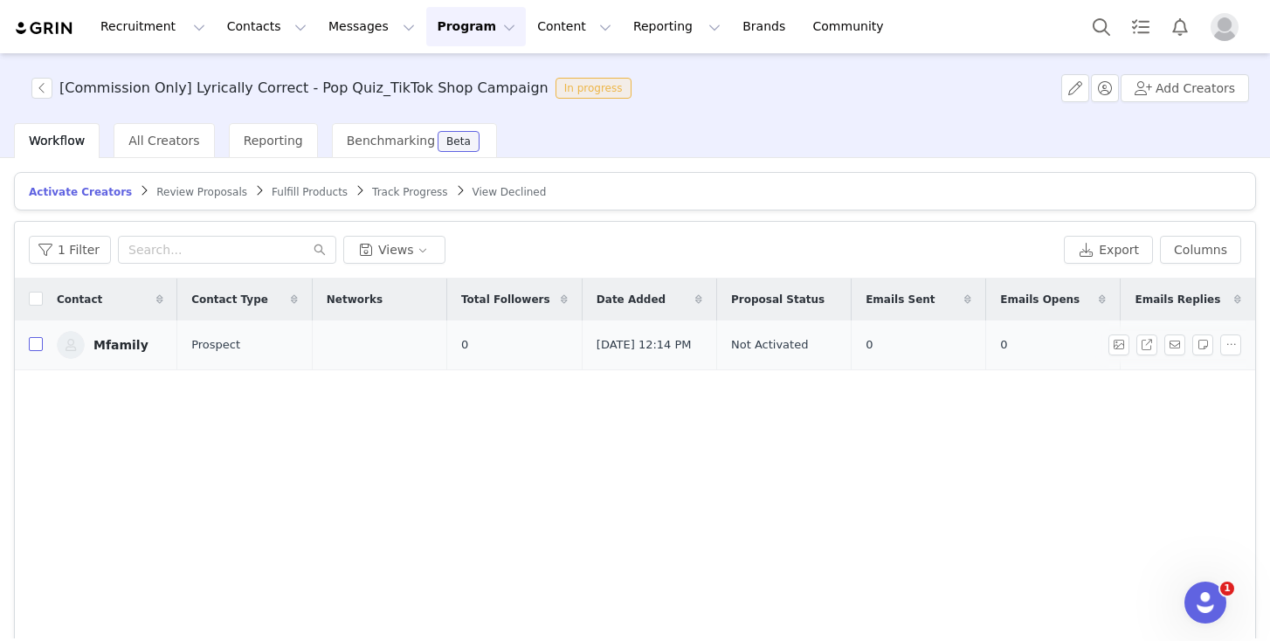
click at [33, 355] on label at bounding box center [36, 345] width 14 height 18
click at [33, 351] on input "checkbox" at bounding box center [36, 344] width 14 height 14
checkbox input "true"
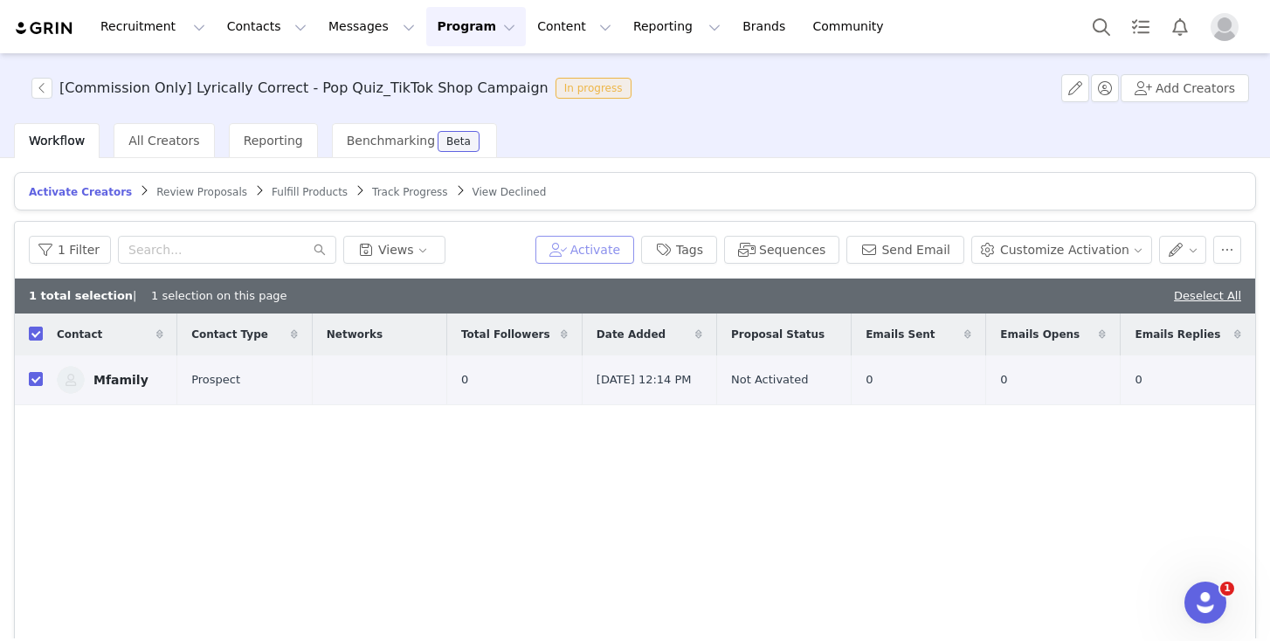
click at [594, 255] on button "Activate" at bounding box center [585, 250] width 99 height 28
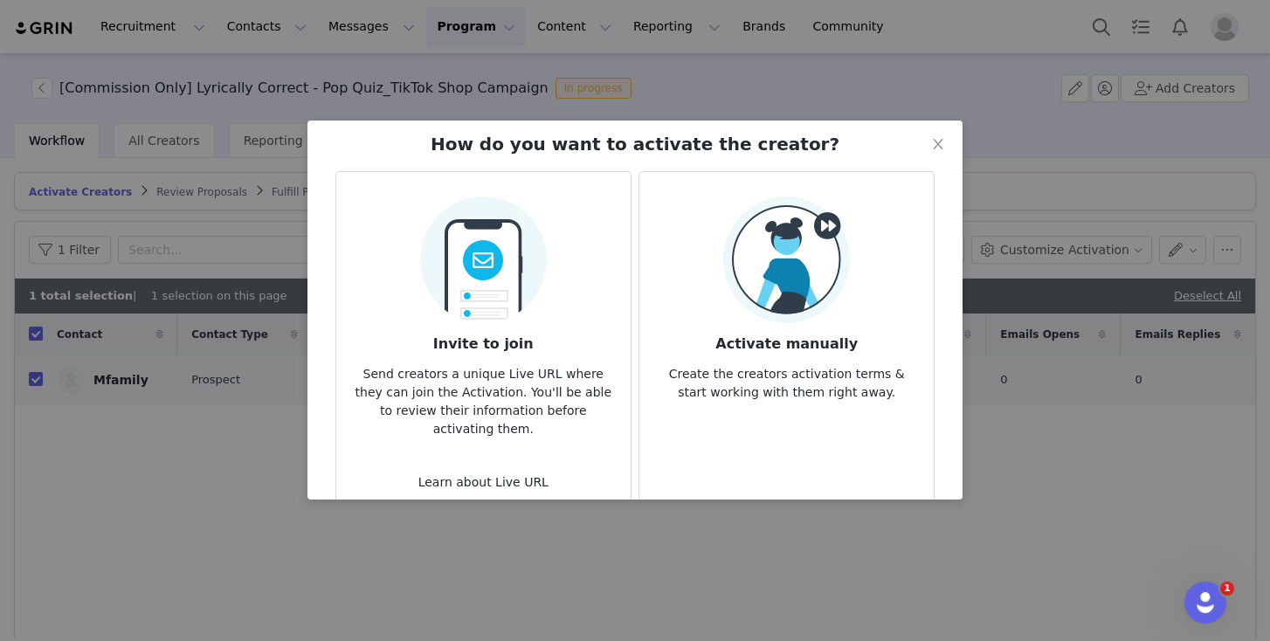
click at [812, 296] on img at bounding box center [786, 260] width 127 height 127
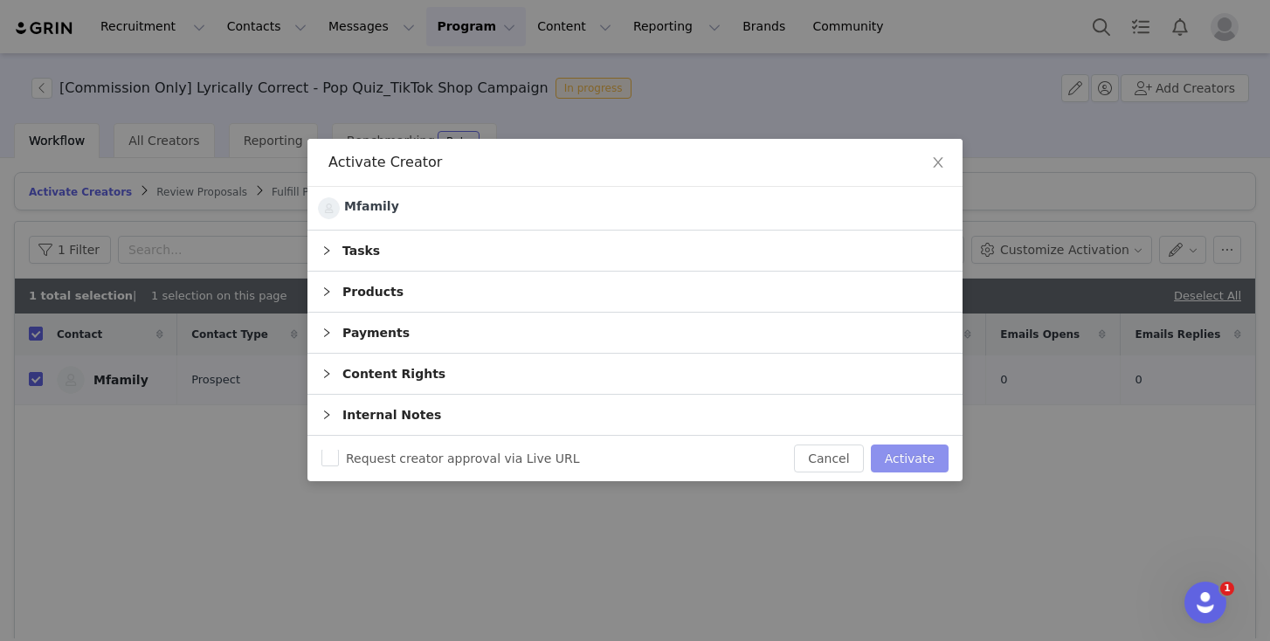
click at [908, 460] on button "Activate" at bounding box center [910, 459] width 78 height 28
checkbox input "false"
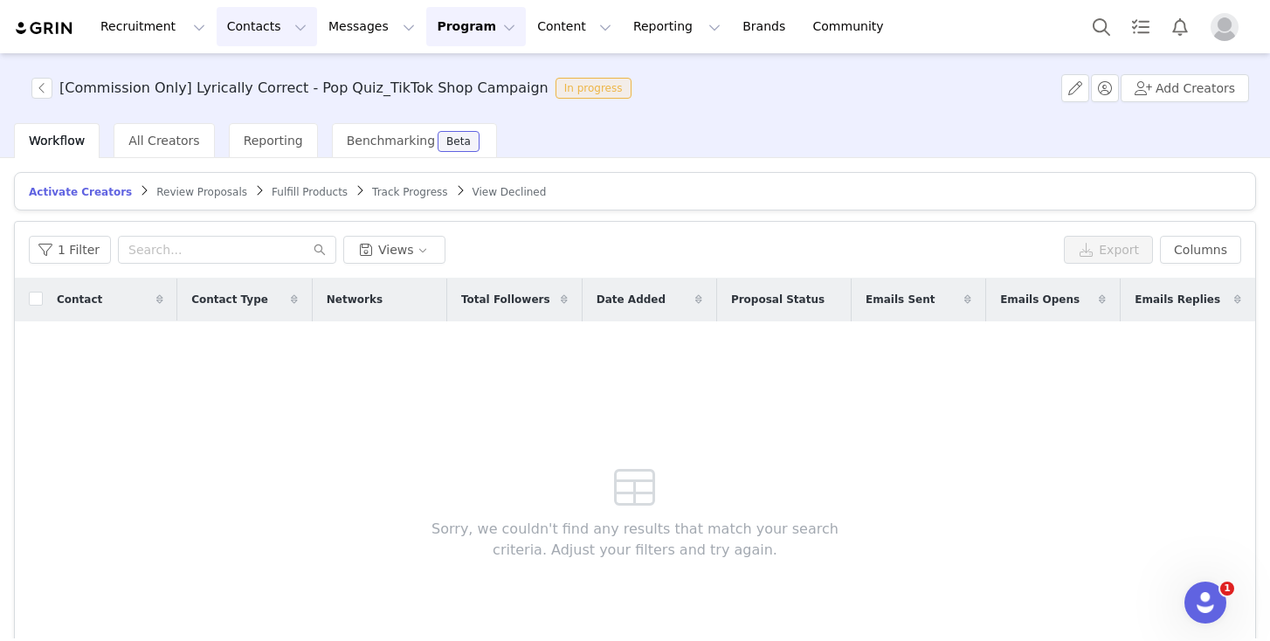
click at [244, 35] on button "Contacts Contacts" at bounding box center [267, 26] width 100 height 39
click at [268, 113] on p "Prospects" at bounding box center [247, 109] width 59 height 18
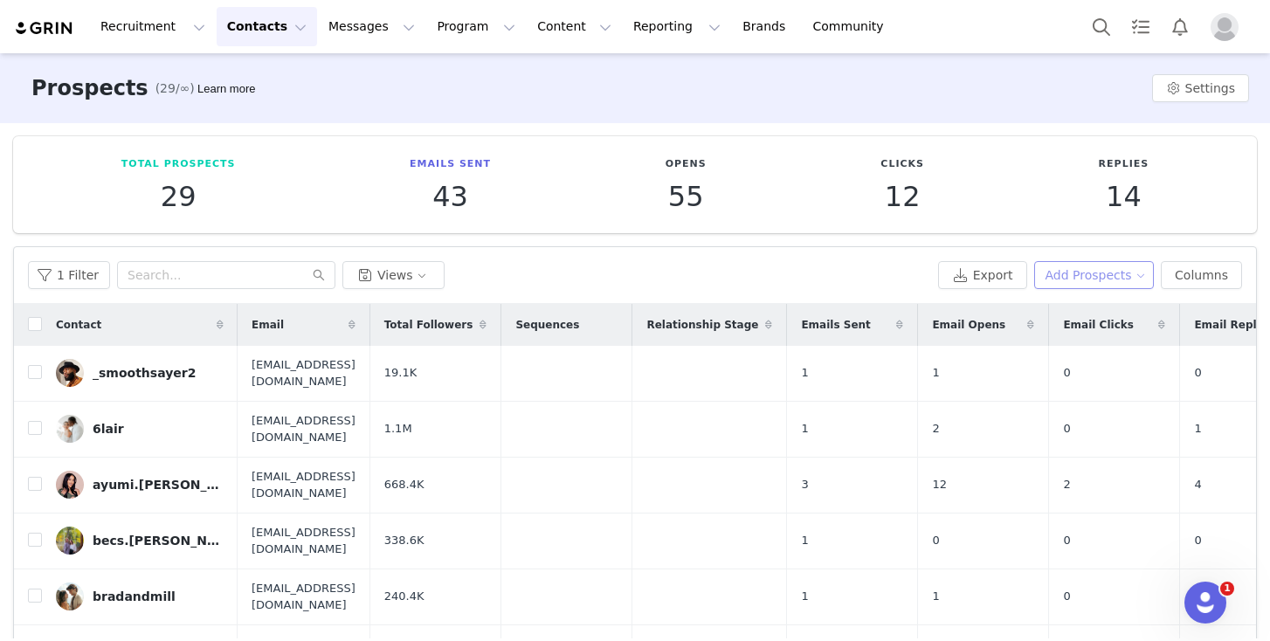
click at [1079, 269] on button "Add Prospects" at bounding box center [1095, 275] width 121 height 28
click at [1074, 303] on span "Add a Prospect" at bounding box center [1083, 310] width 92 height 19
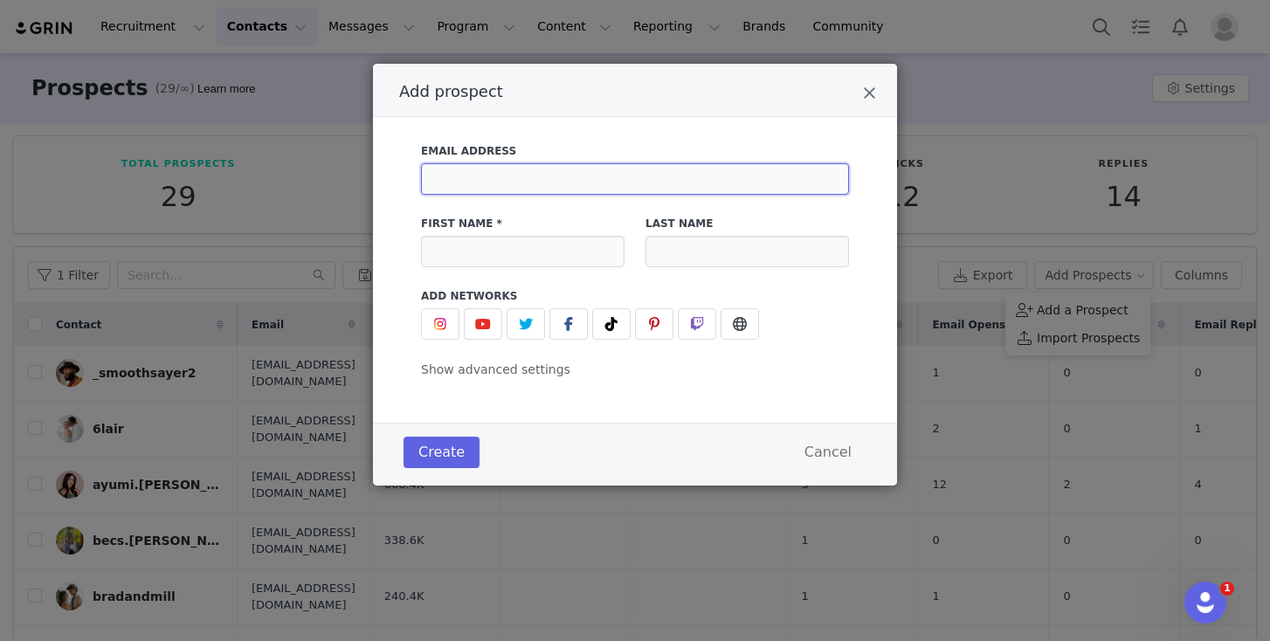
click at [645, 179] on input "Add prospect" at bounding box center [635, 178] width 428 height 31
paste input "211 PENNY LN(Apt 5) Ruston,Louisiana,United States 71270"
type input "211 PENNY LN(Apt 5) Ruston,Louisiana,United States 71270"
paste input "Destineholly@gmail.com"
type input "Destineholly@gmail.com"
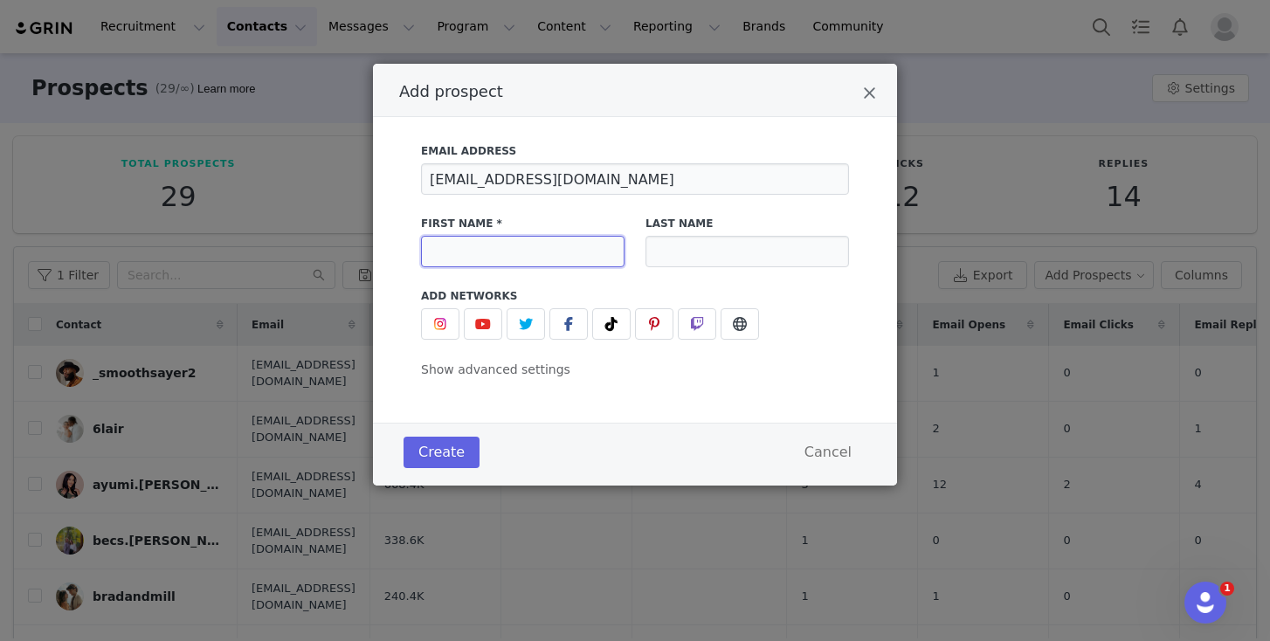
click at [528, 259] on input "Add prospect" at bounding box center [523, 251] width 204 height 31
paste input "Your Fav Gram Nail Artist💋🐯"
type input "Your Fav Gram Nail Artist💋🐯"
click at [623, 331] on button "Add prospect" at bounding box center [611, 323] width 38 height 31
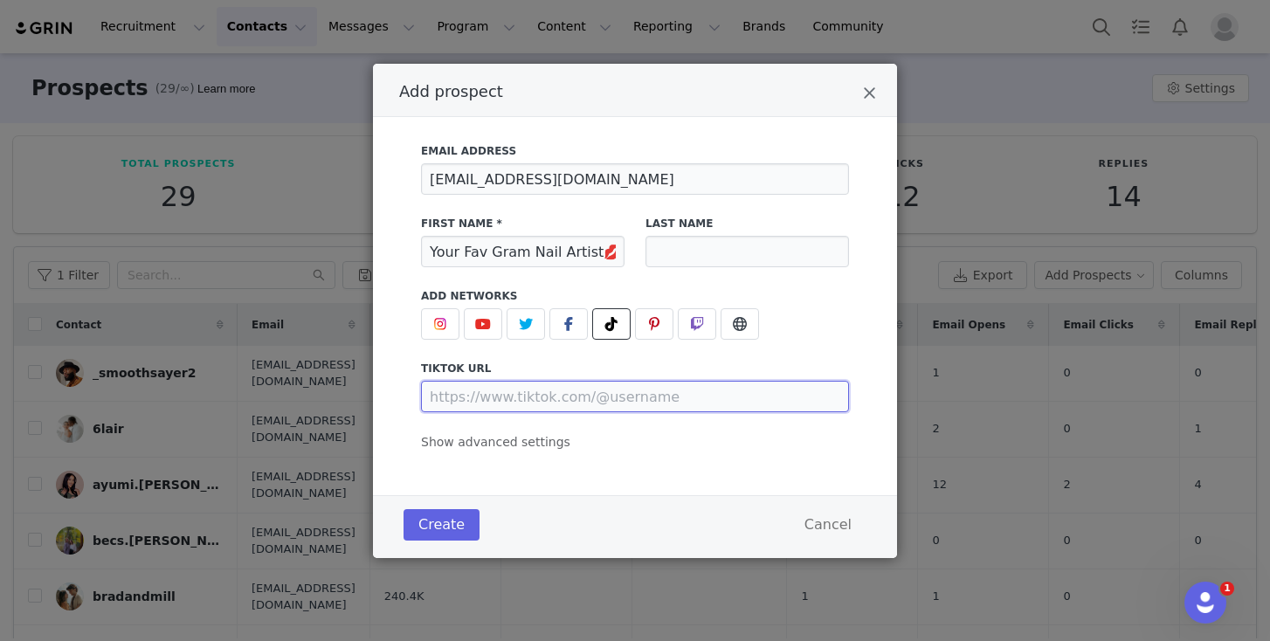
click at [524, 396] on input "Add prospect" at bounding box center [635, 396] width 428 height 31
paste input "https://www.tiktok.com/@dess.nailzz"
type input "https://www.tiktok.com/@dess.nailzz"
click at [495, 447] on span "Show advanced settings" at bounding box center [495, 442] width 149 height 14
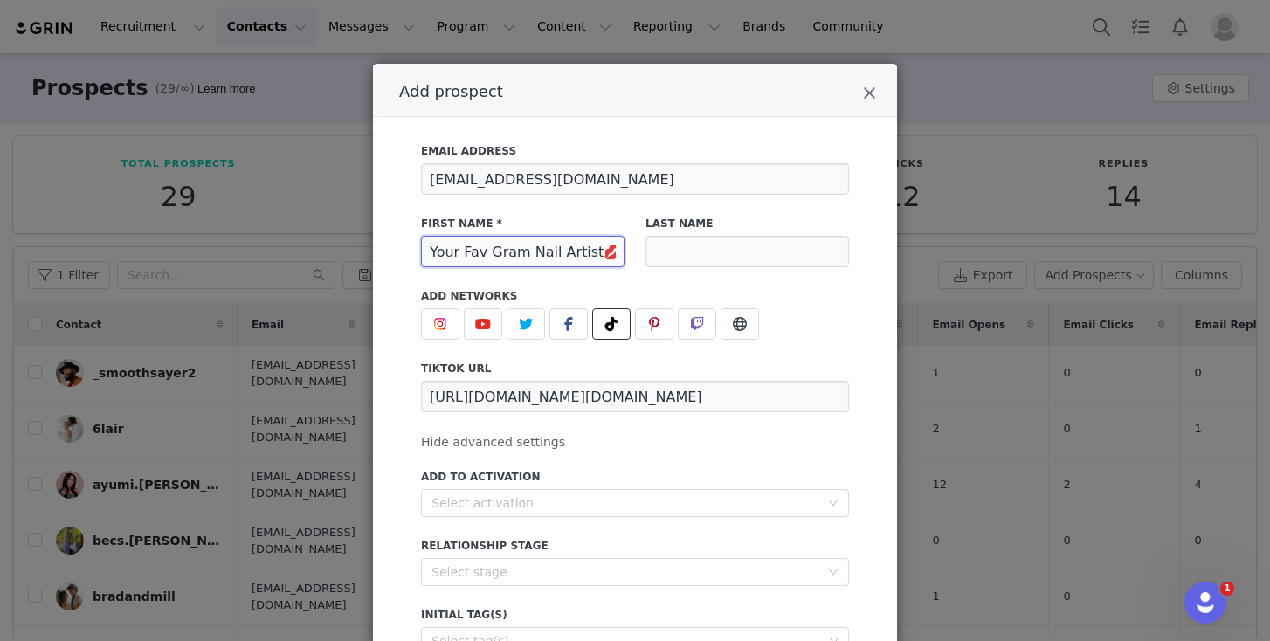
click at [540, 236] on input "Your Fav Gram Nail Artist💋🐯" at bounding box center [523, 251] width 204 height 31
click at [504, 496] on div "Select activation" at bounding box center [626, 503] width 388 height 17
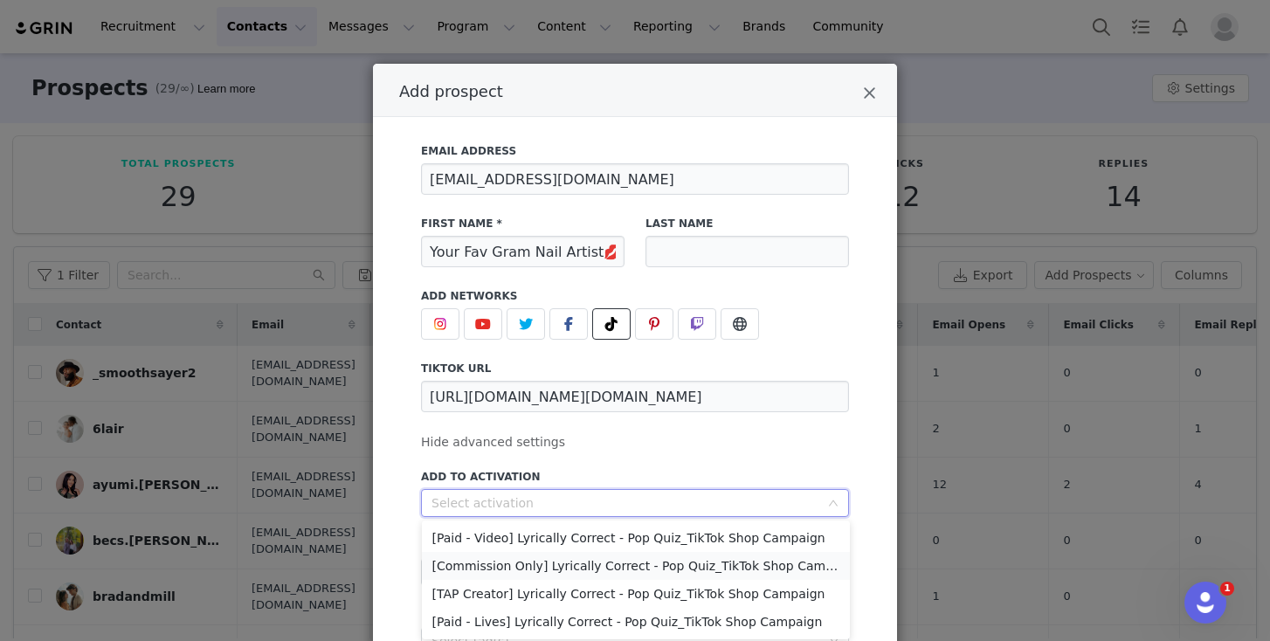
click at [575, 564] on li "[Commission Only] Lyrically Correct - Pop Quiz_TikTok Shop Campaign" at bounding box center [636, 566] width 428 height 28
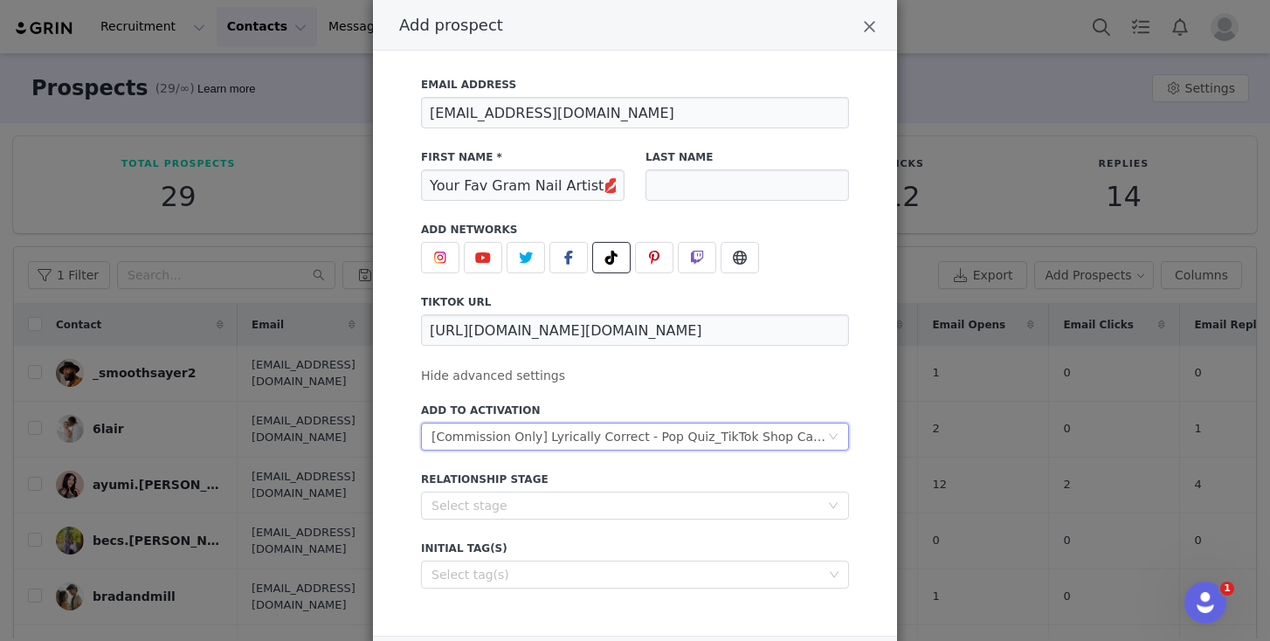
scroll to position [168, 0]
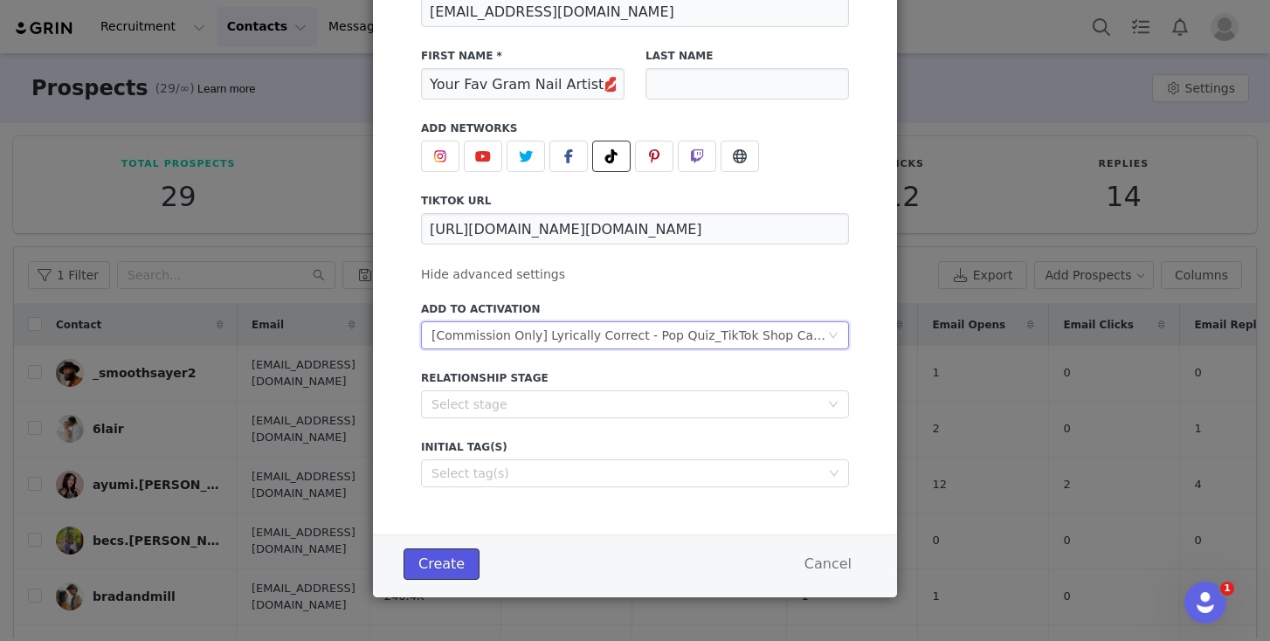
click at [450, 565] on button "Create" at bounding box center [442, 564] width 76 height 31
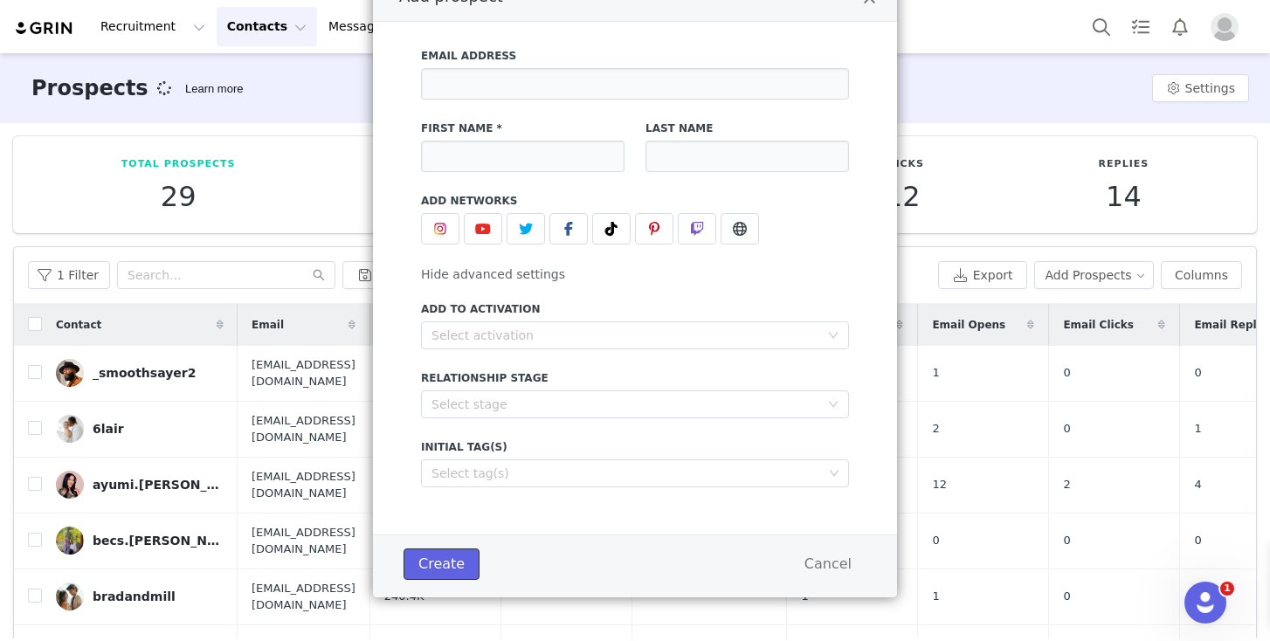
scroll to position [95, 0]
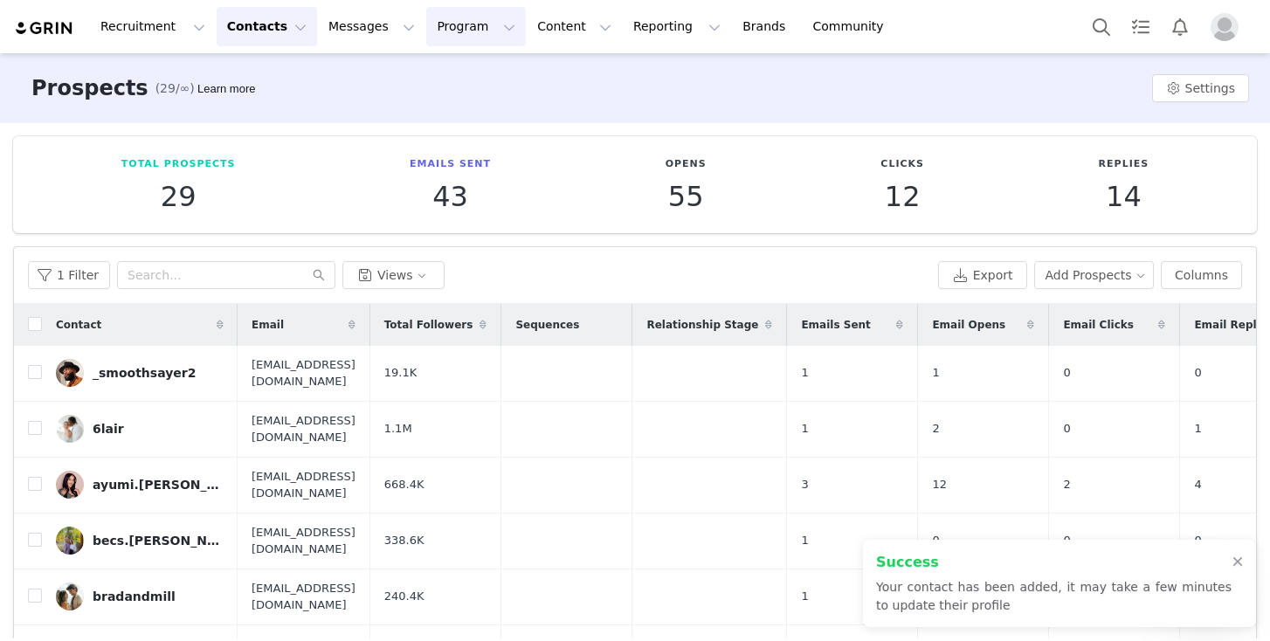
click at [443, 28] on button "Program Program" at bounding box center [476, 26] width 100 height 39
click at [454, 71] on p "Activations" at bounding box center [446, 77] width 67 height 18
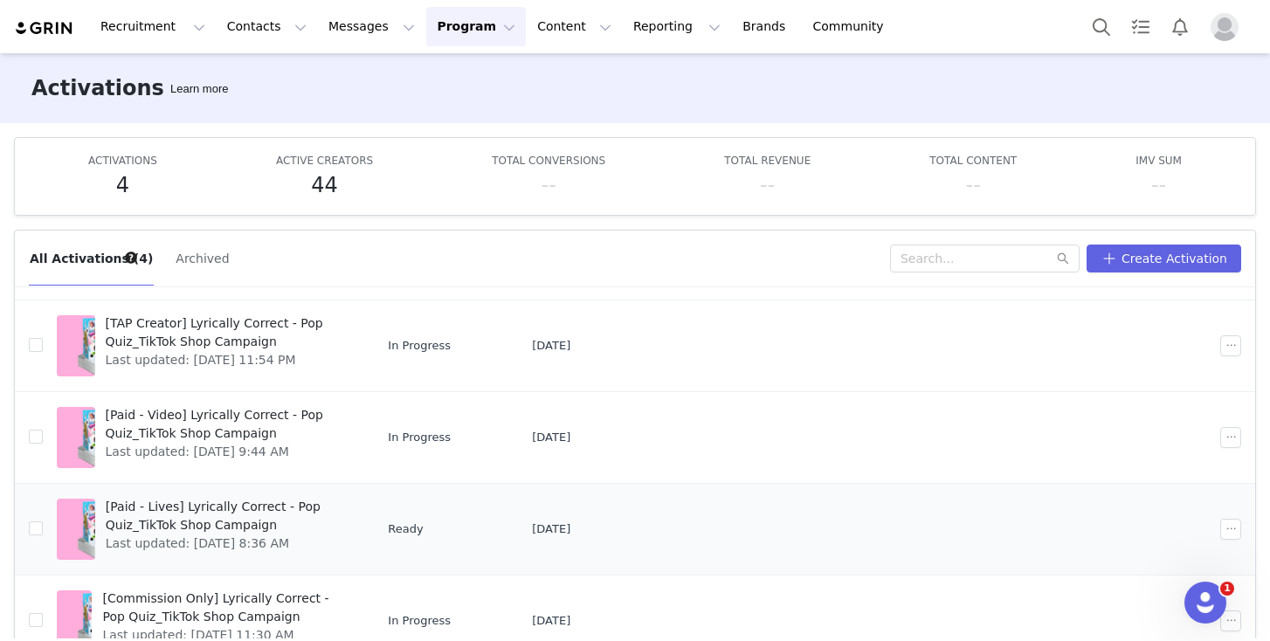
scroll to position [92, 0]
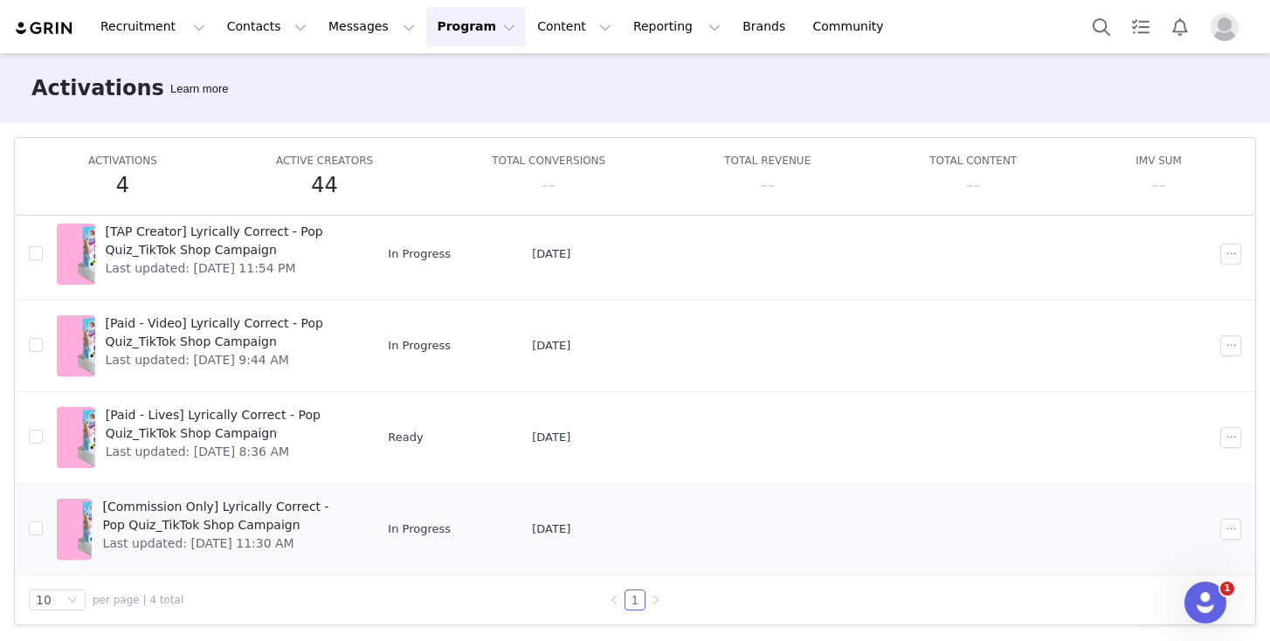
click at [225, 527] on span "[Commission Only] Lyrically Correct - Pop Quiz_TikTok Shop Campaign" at bounding box center [225, 516] width 247 height 37
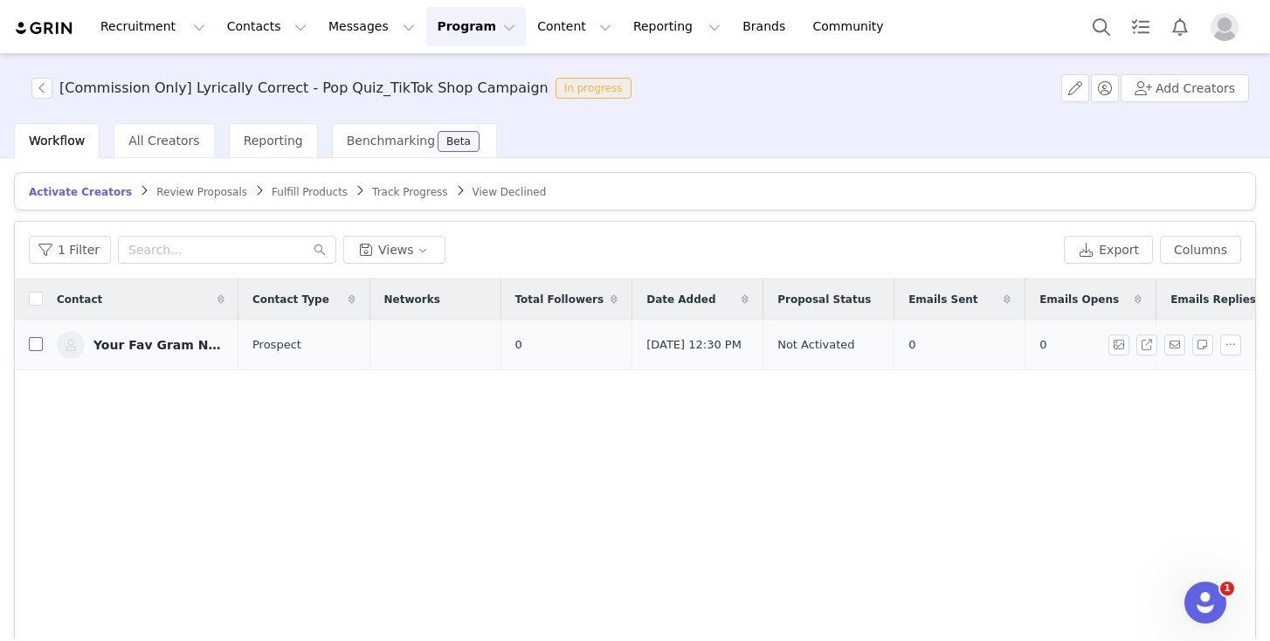
click at [32, 355] on label at bounding box center [36, 345] width 14 height 18
click at [32, 351] on input "checkbox" at bounding box center [36, 344] width 14 height 14
checkbox input "true"
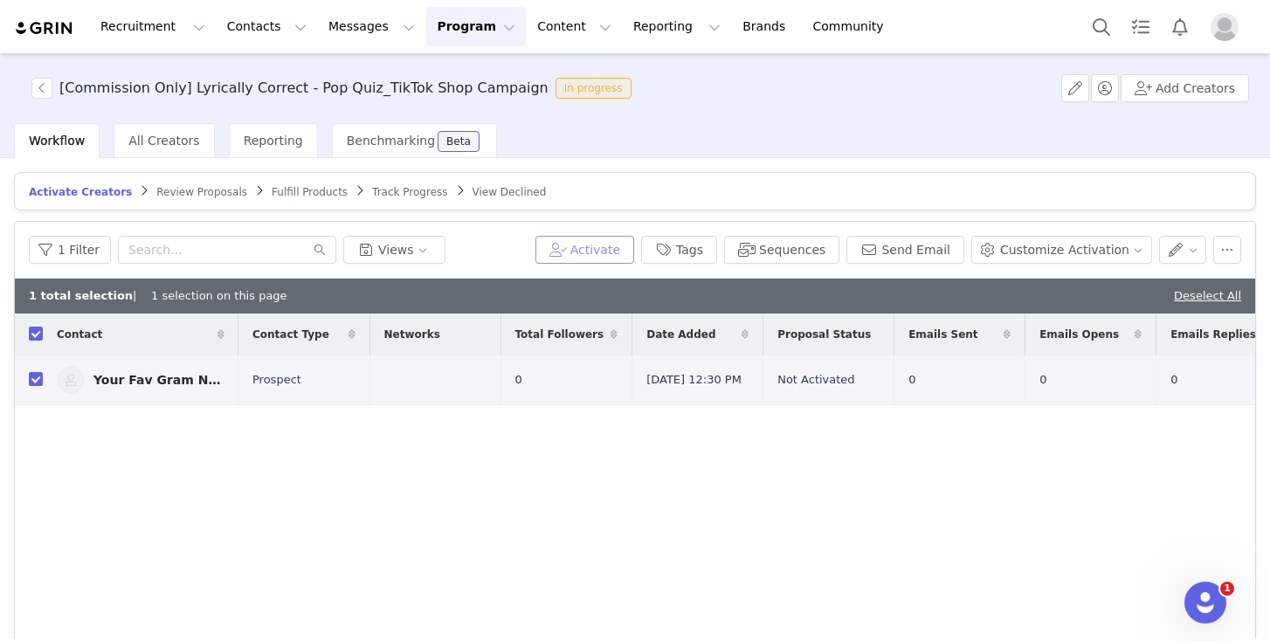
click at [596, 249] on button "Activate" at bounding box center [585, 250] width 99 height 28
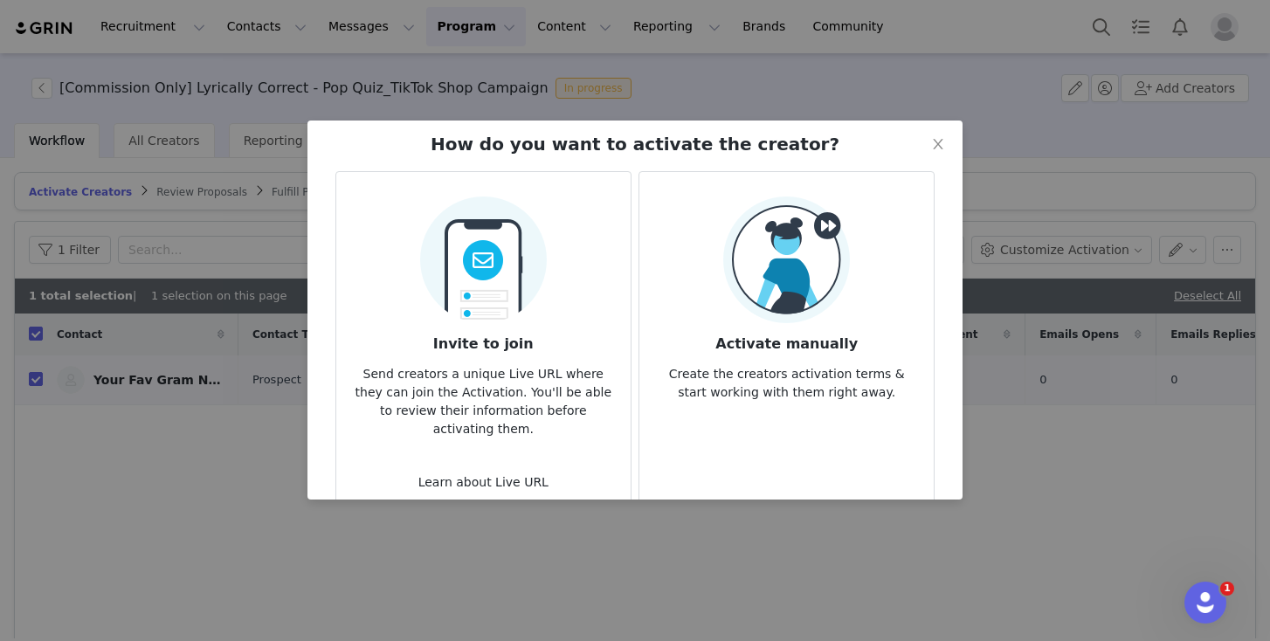
click at [745, 281] on img at bounding box center [786, 260] width 127 height 127
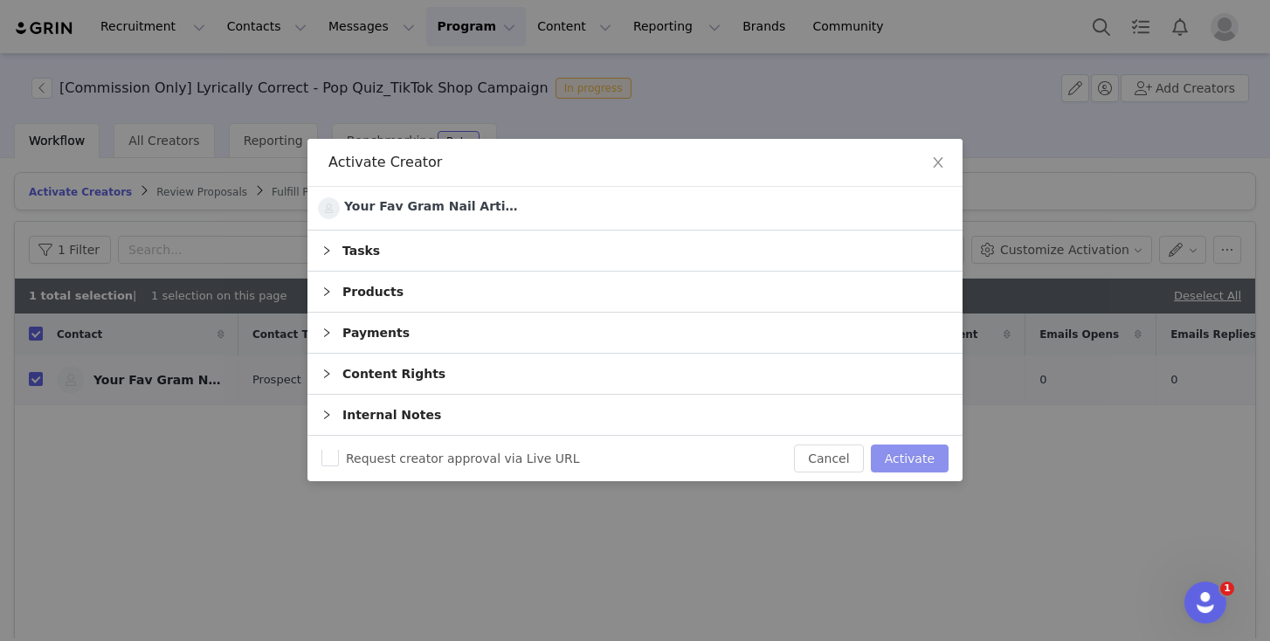
click at [898, 455] on button "Activate" at bounding box center [910, 459] width 78 height 28
checkbox input "false"
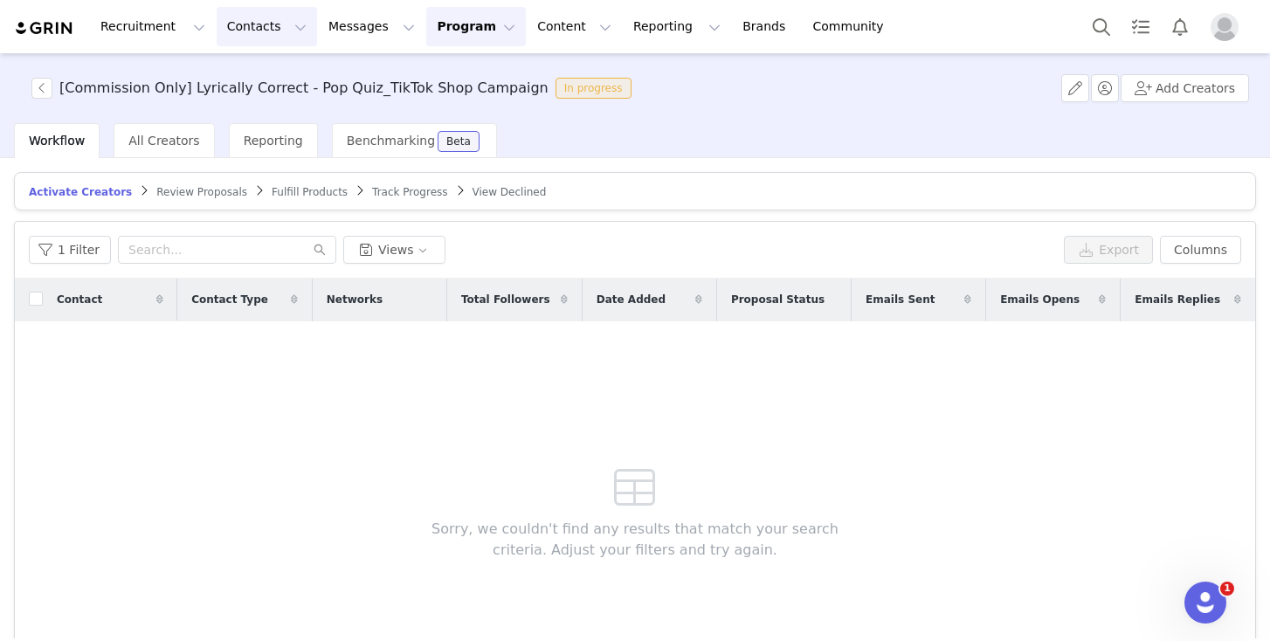
click at [229, 27] on button "Contacts Contacts" at bounding box center [267, 26] width 100 height 39
click at [254, 106] on p "Prospects" at bounding box center [247, 109] width 59 height 18
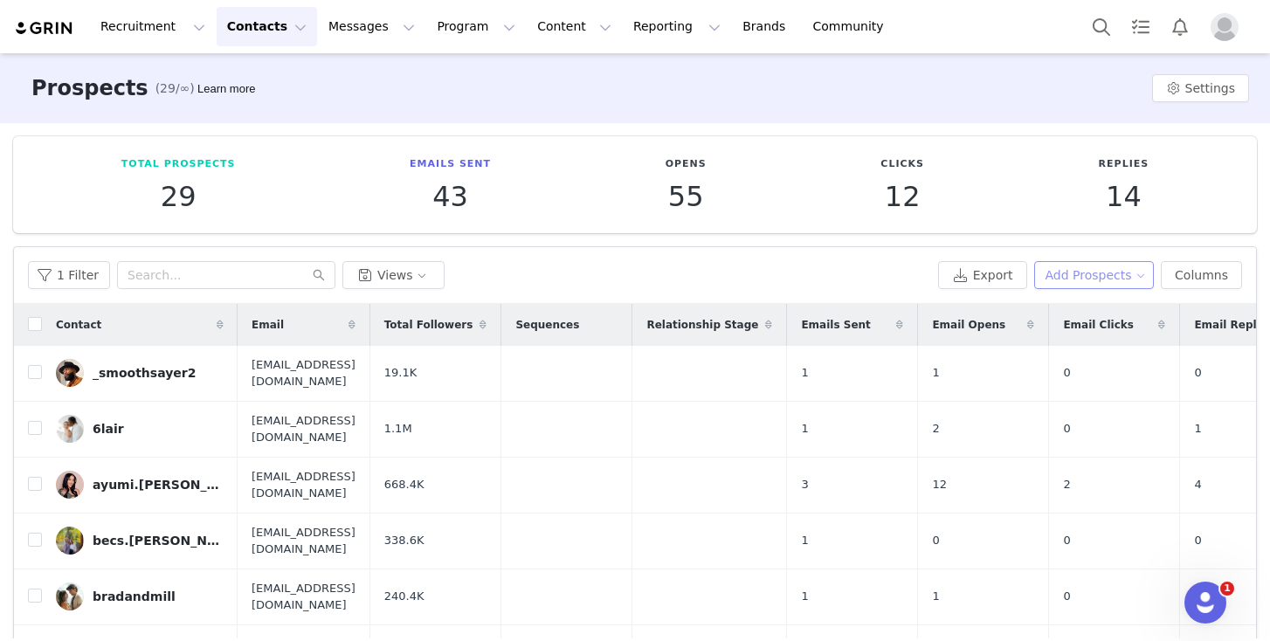
click at [1096, 279] on button "Add Prospects" at bounding box center [1095, 275] width 121 height 28
click at [1090, 304] on span "Add a Prospect" at bounding box center [1083, 310] width 92 height 19
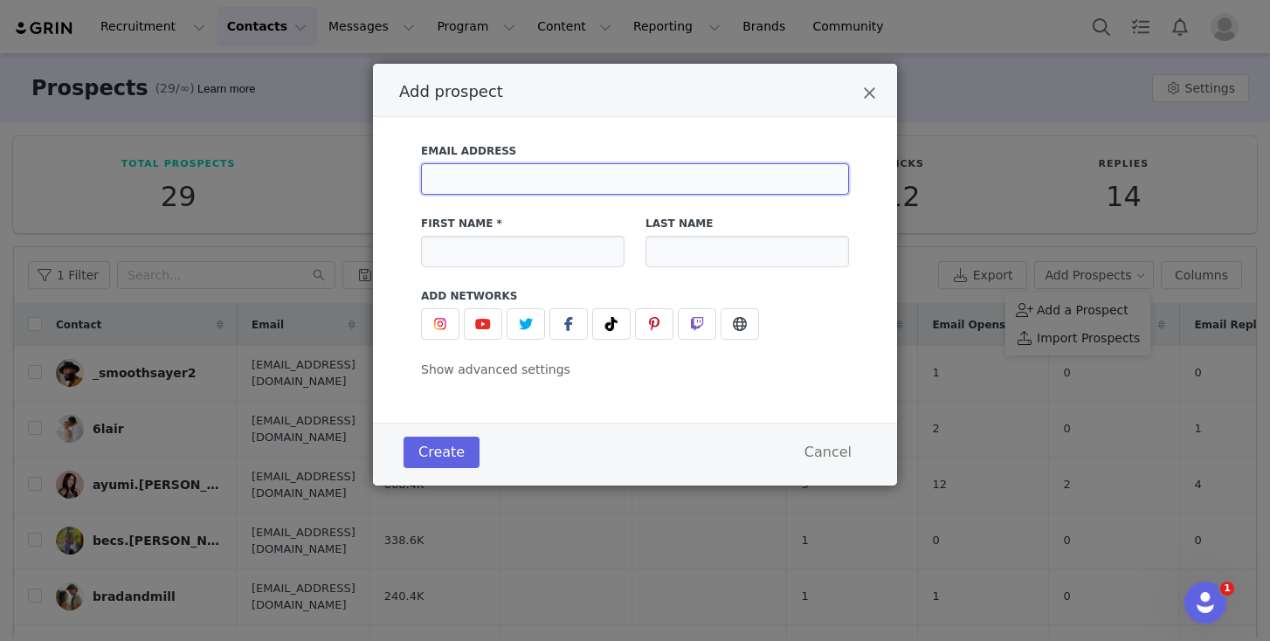
click at [545, 181] on input "Add prospect" at bounding box center [635, 178] width 428 height 31
paste input "erincpugh3@gmail.com"
type input "erincpugh3@gmail.com"
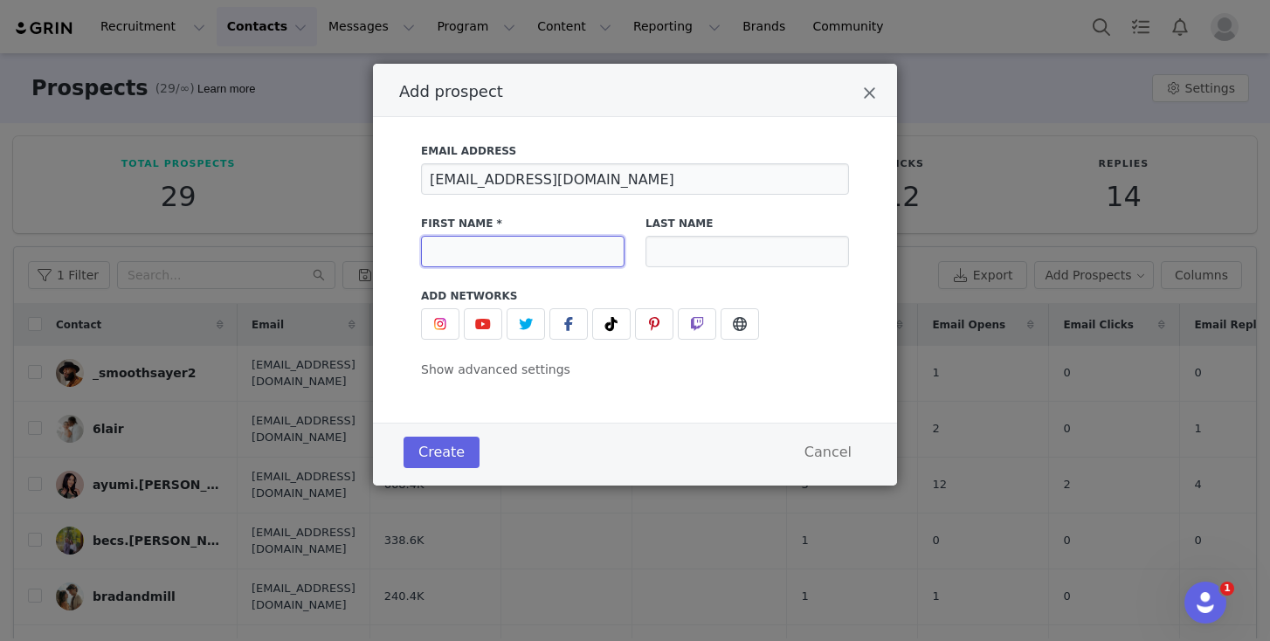
click at [527, 253] on input "Add prospect" at bounding box center [523, 251] width 204 height 31
paste input "Erin Christine"
type input "Erin Christine"
click at [612, 322] on icon "Add prospect" at bounding box center [612, 324] width 12 height 14
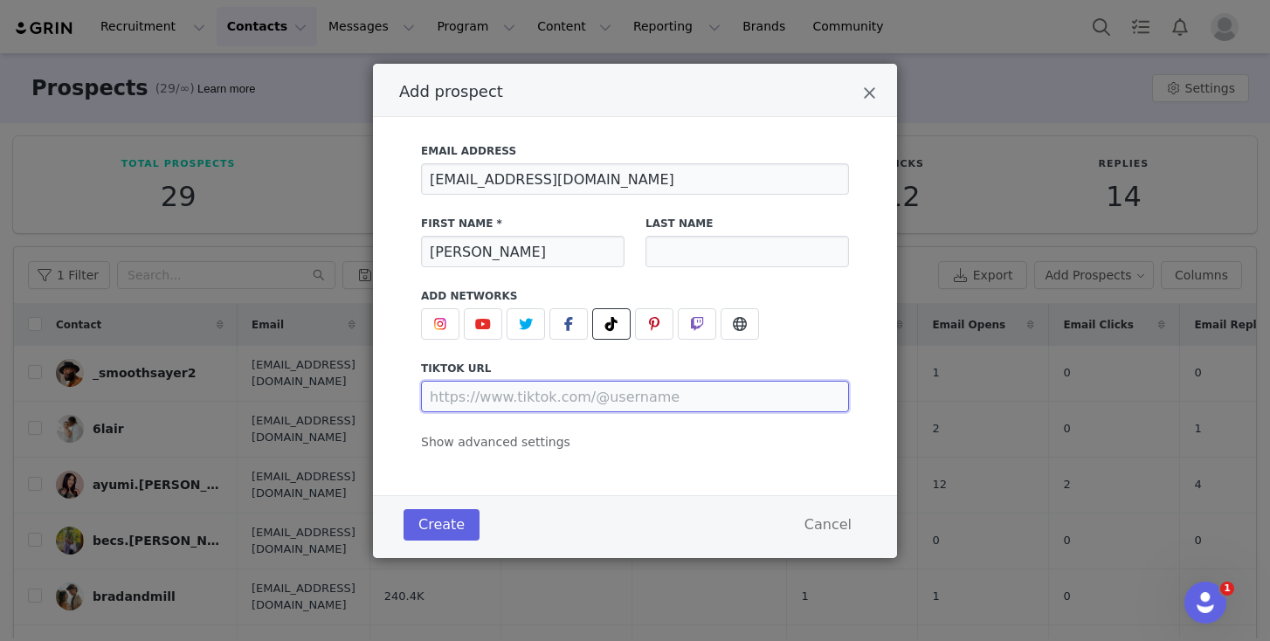
click at [522, 398] on input "Add prospect" at bounding box center [635, 396] width 428 height 31
paste input "https://www.tiktok.com/@erinchristine815"
type input "https://www.tiktok.com/@erinchristine815"
click at [513, 441] on span "Show advanced settings" at bounding box center [495, 442] width 149 height 14
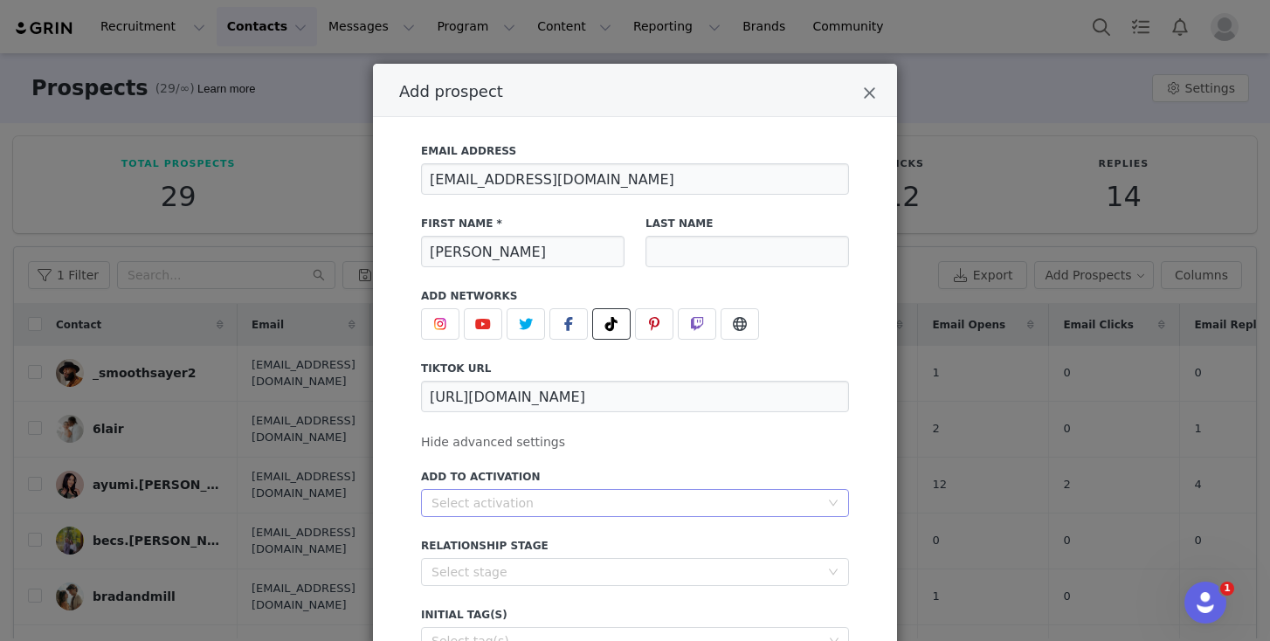
click at [547, 509] on div "Select activation" at bounding box center [626, 503] width 388 height 17
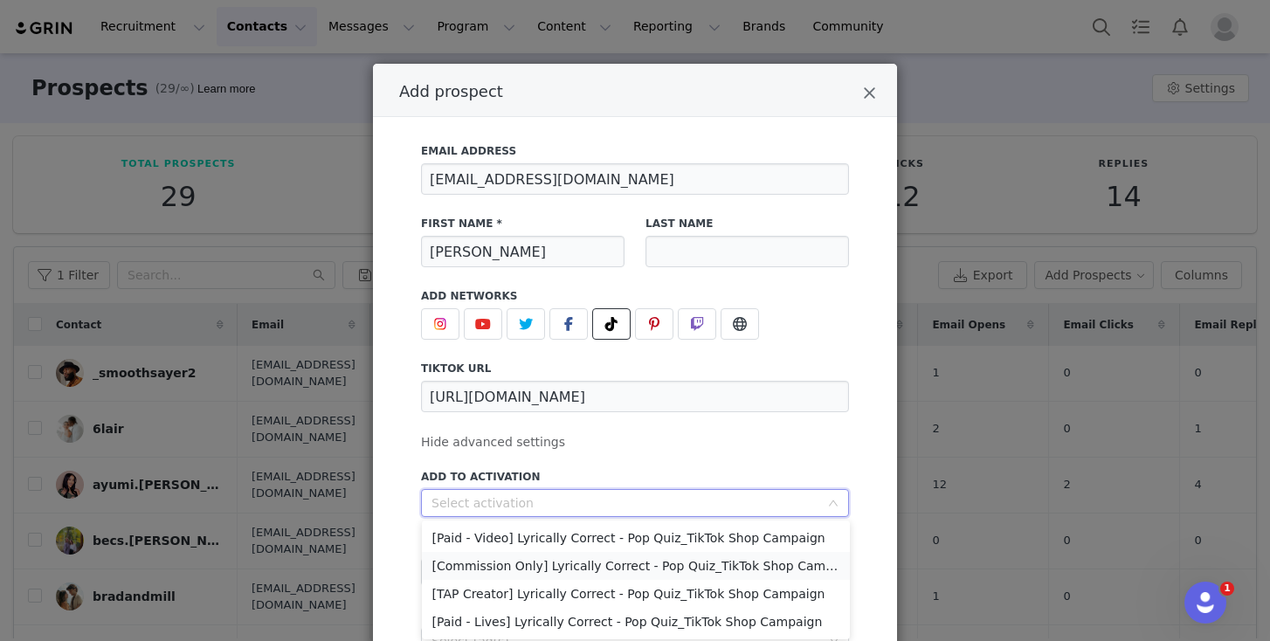
click at [594, 568] on li "[Commission Only] Lyrically Correct - Pop Quiz_TikTok Shop Campaign" at bounding box center [636, 566] width 428 height 28
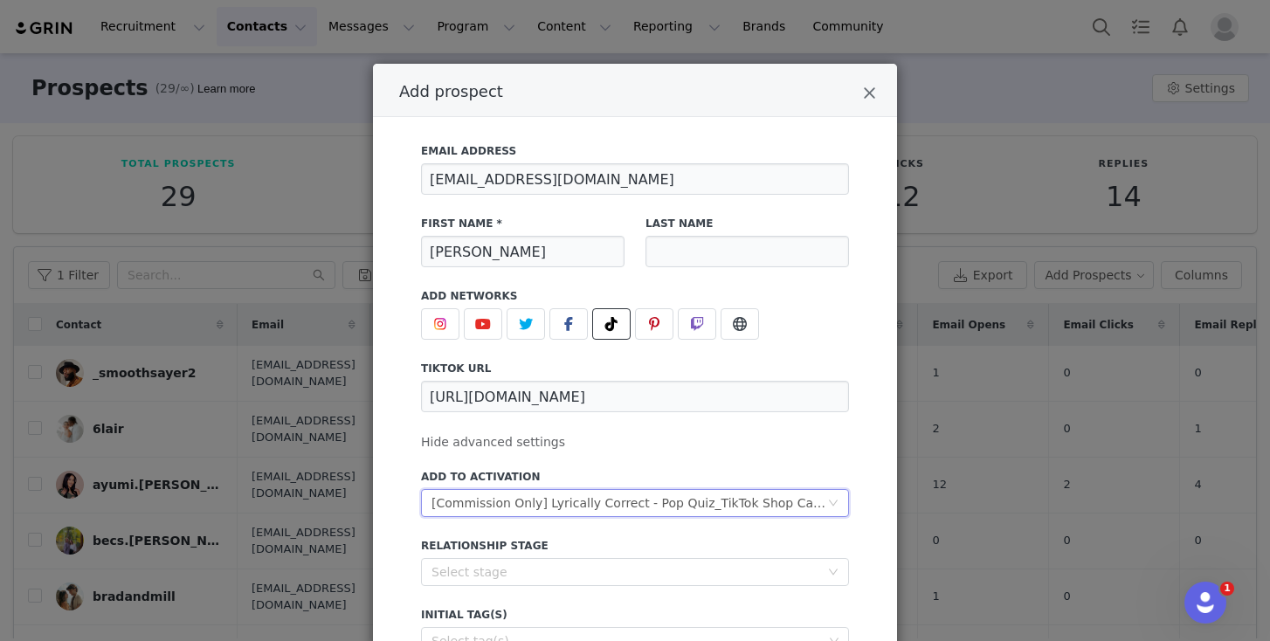
scroll to position [168, 0]
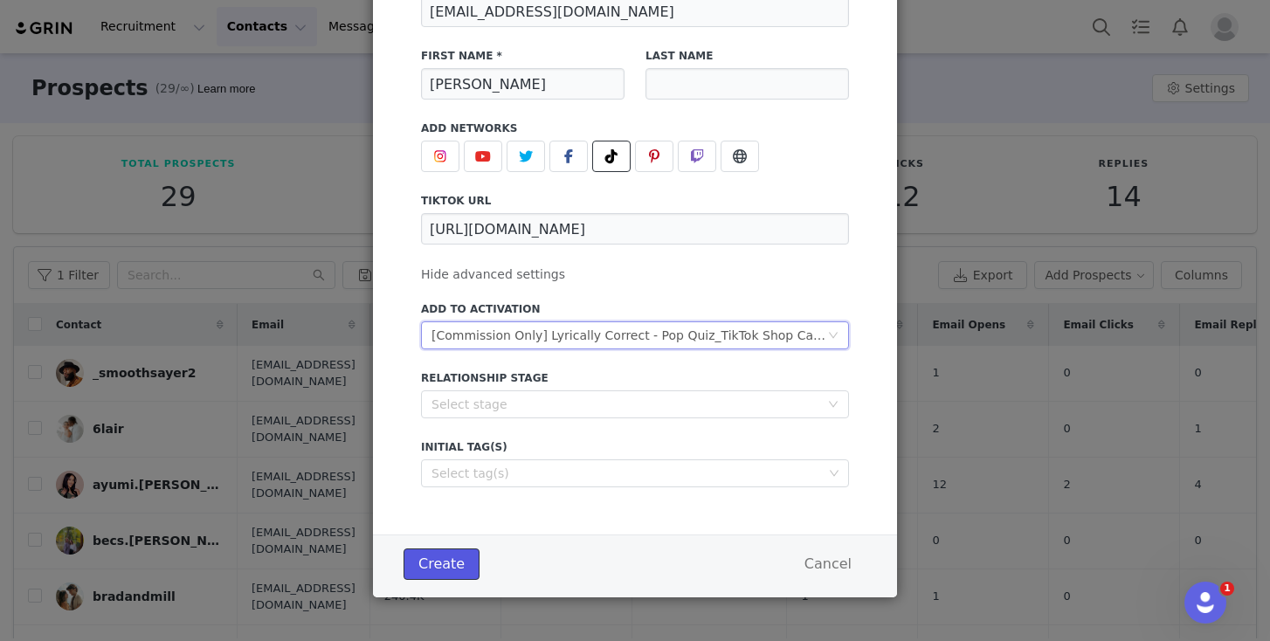
click at [460, 569] on button "Create" at bounding box center [442, 564] width 76 height 31
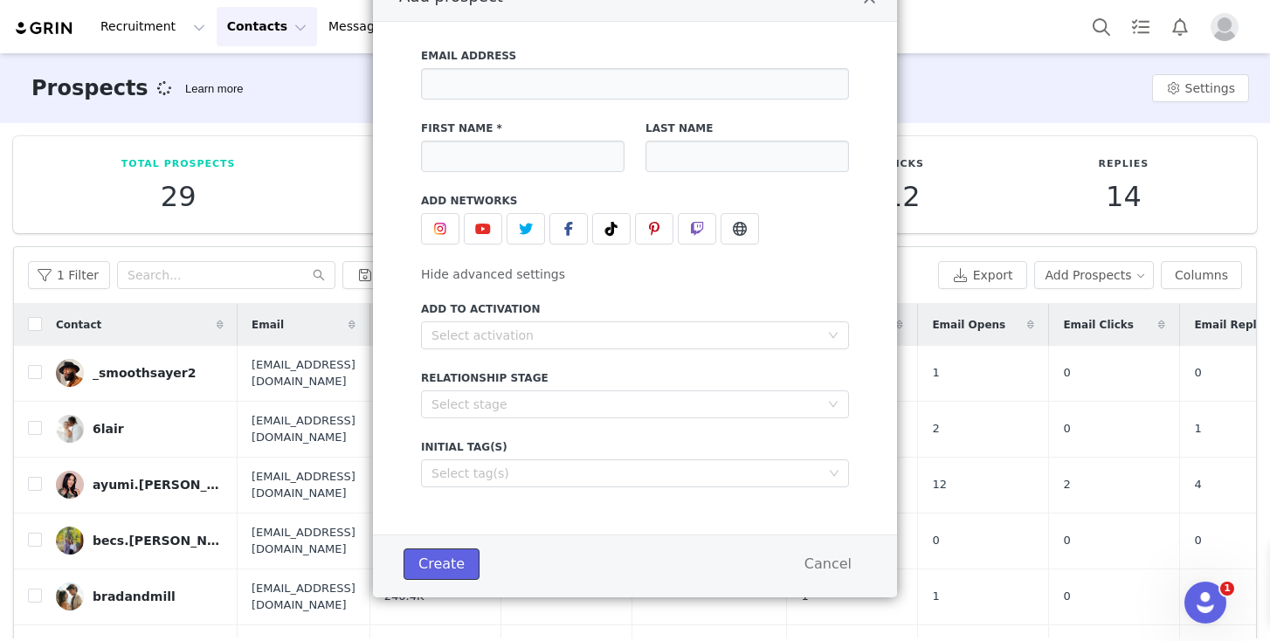
scroll to position [95, 0]
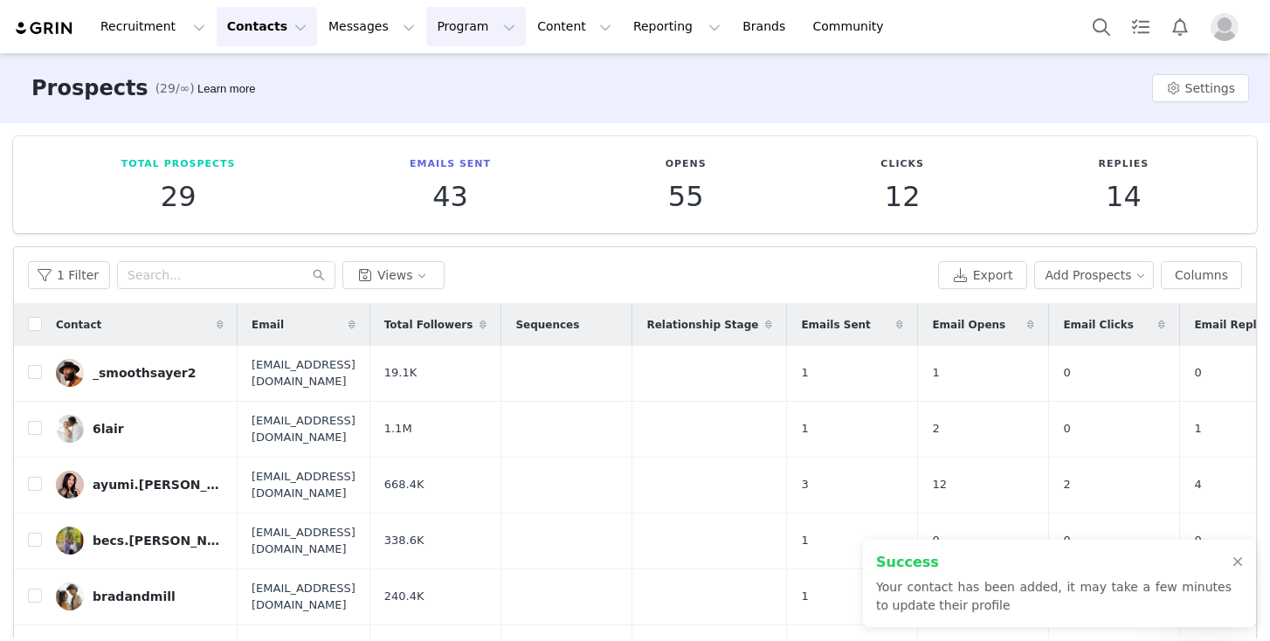
click at [442, 27] on button "Program Program" at bounding box center [476, 26] width 100 height 39
click at [470, 82] on p "Activations" at bounding box center [446, 77] width 67 height 18
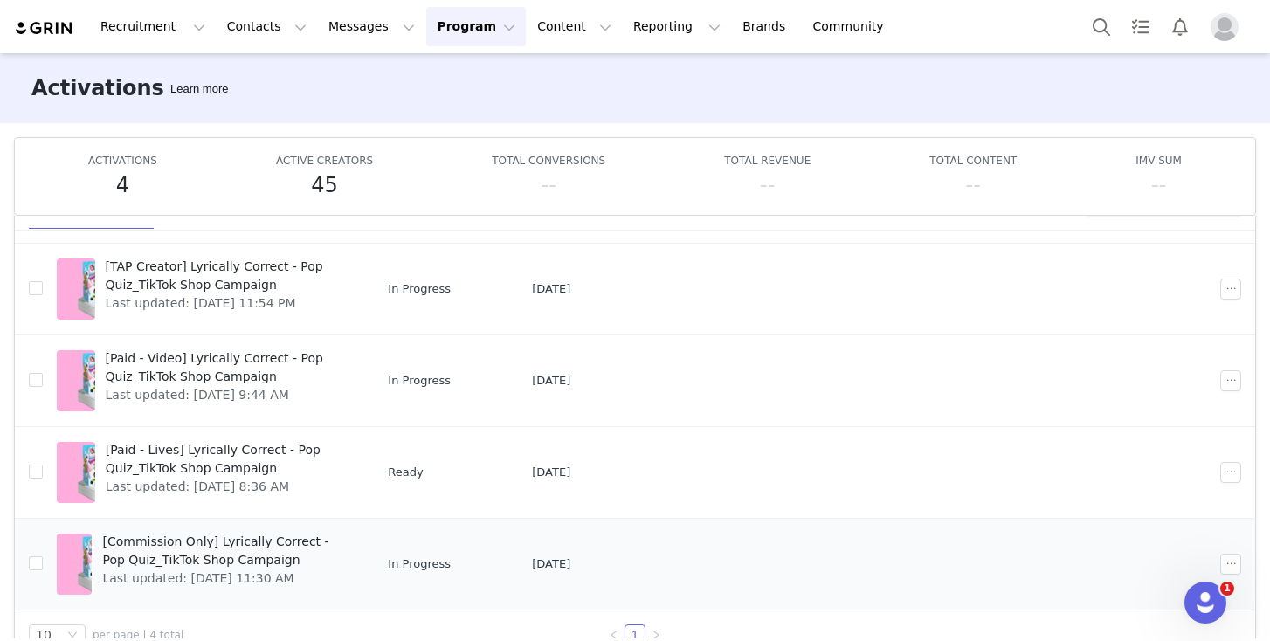
scroll to position [92, 0]
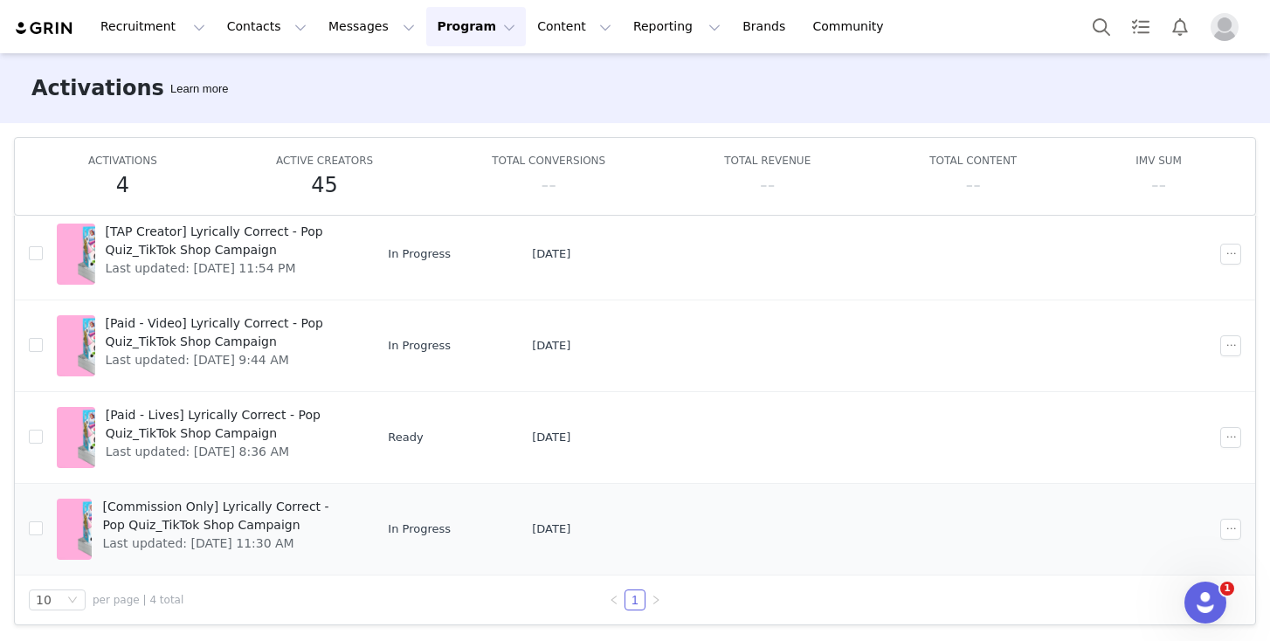
click at [235, 513] on span "[Commission Only] Lyrically Correct - Pop Quiz_TikTok Shop Campaign" at bounding box center [225, 516] width 247 height 37
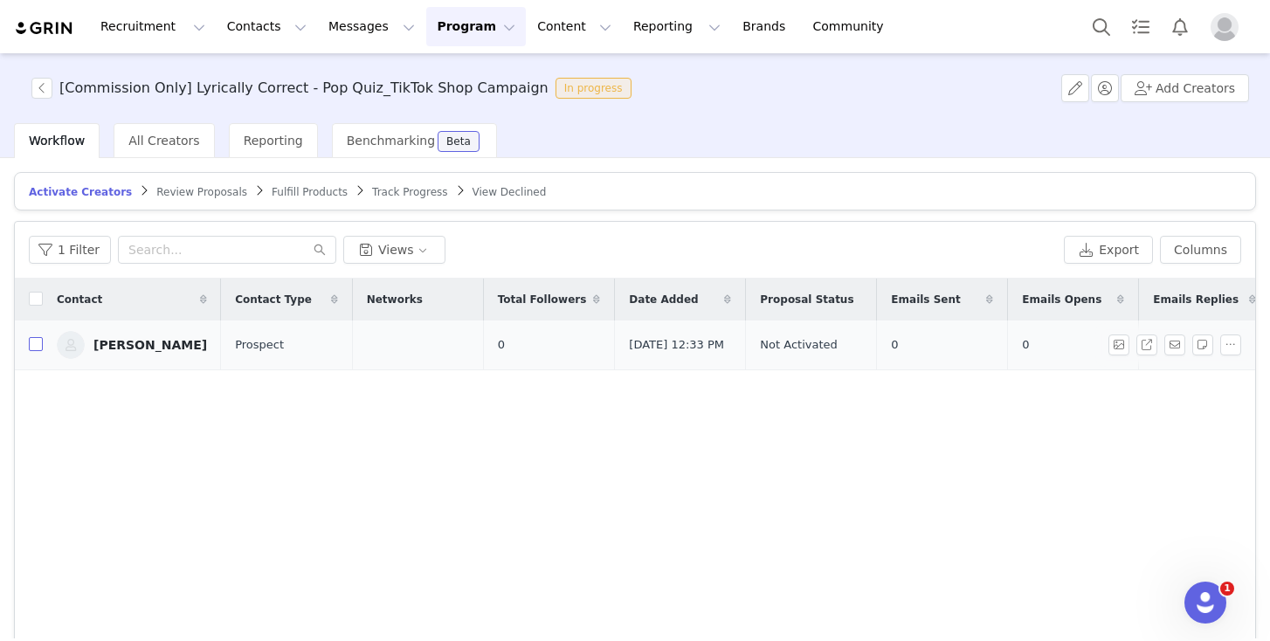
click at [33, 349] on input "checkbox" at bounding box center [36, 344] width 14 height 14
checkbox input "true"
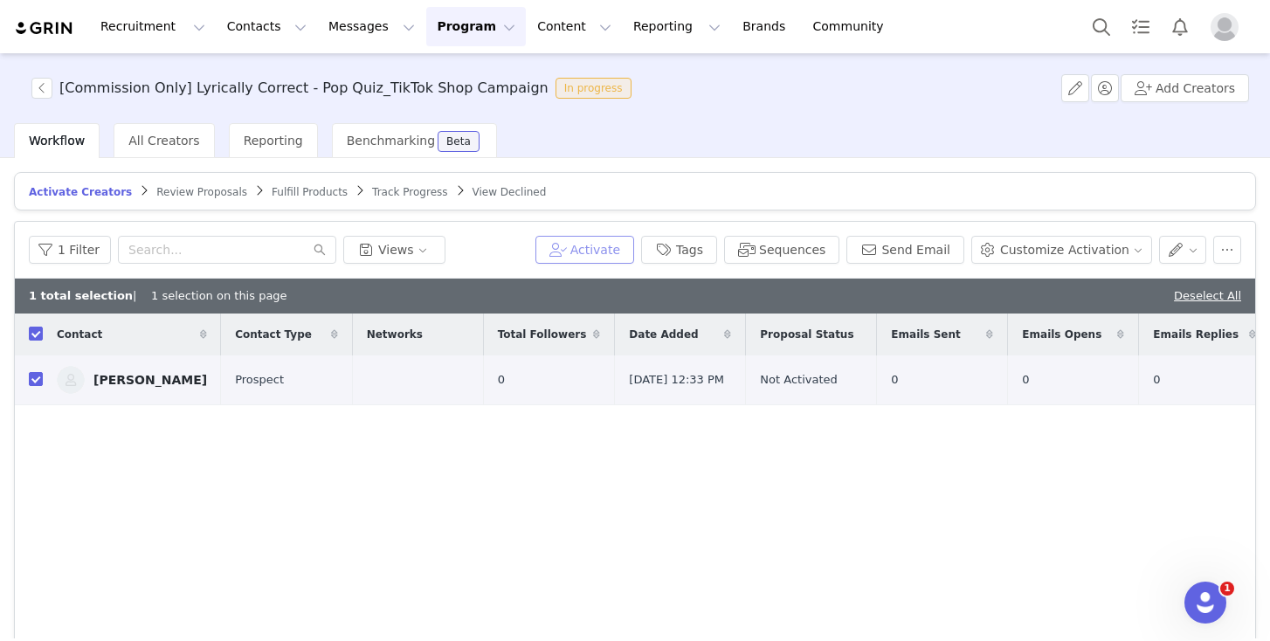
click at [609, 253] on button "Activate" at bounding box center [585, 250] width 99 height 28
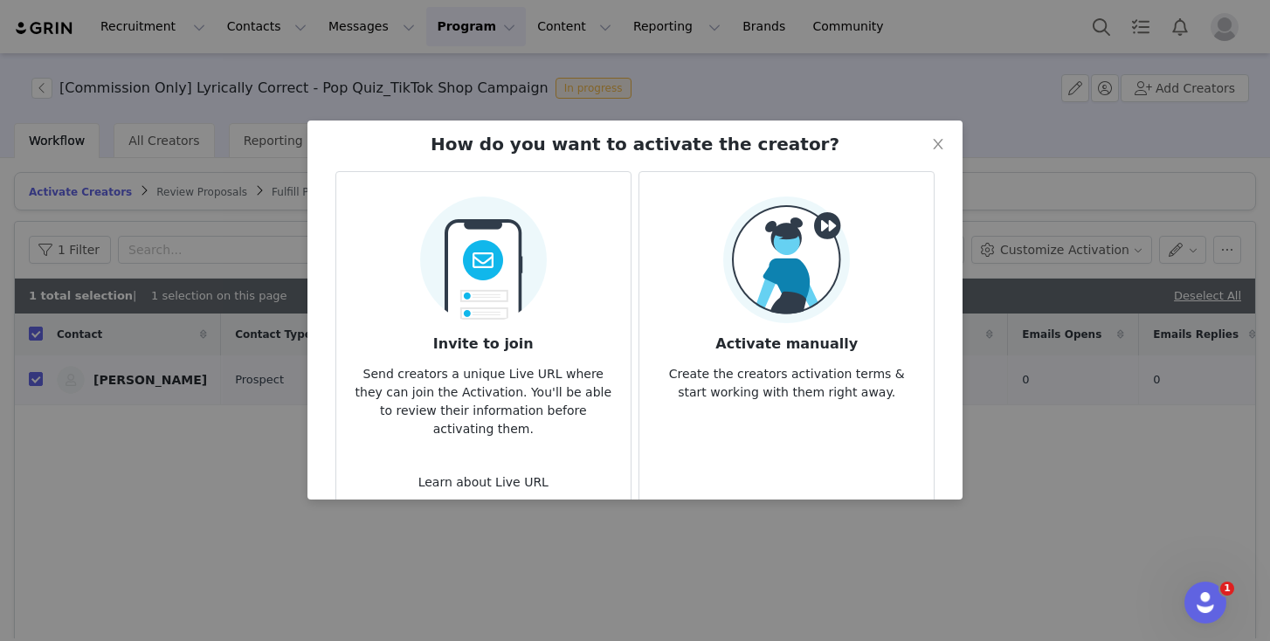
click at [792, 300] on img at bounding box center [786, 260] width 127 height 127
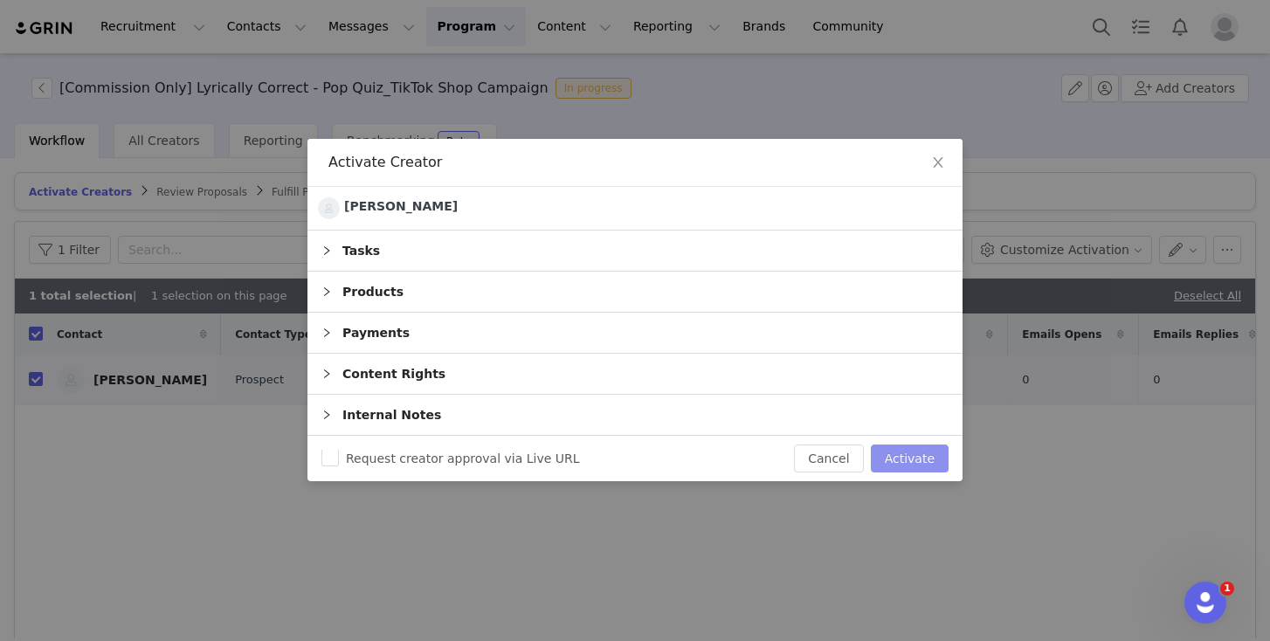
click at [914, 460] on button "Activate" at bounding box center [910, 459] width 78 height 28
checkbox input "false"
